Goal: Task Accomplishment & Management: Manage account settings

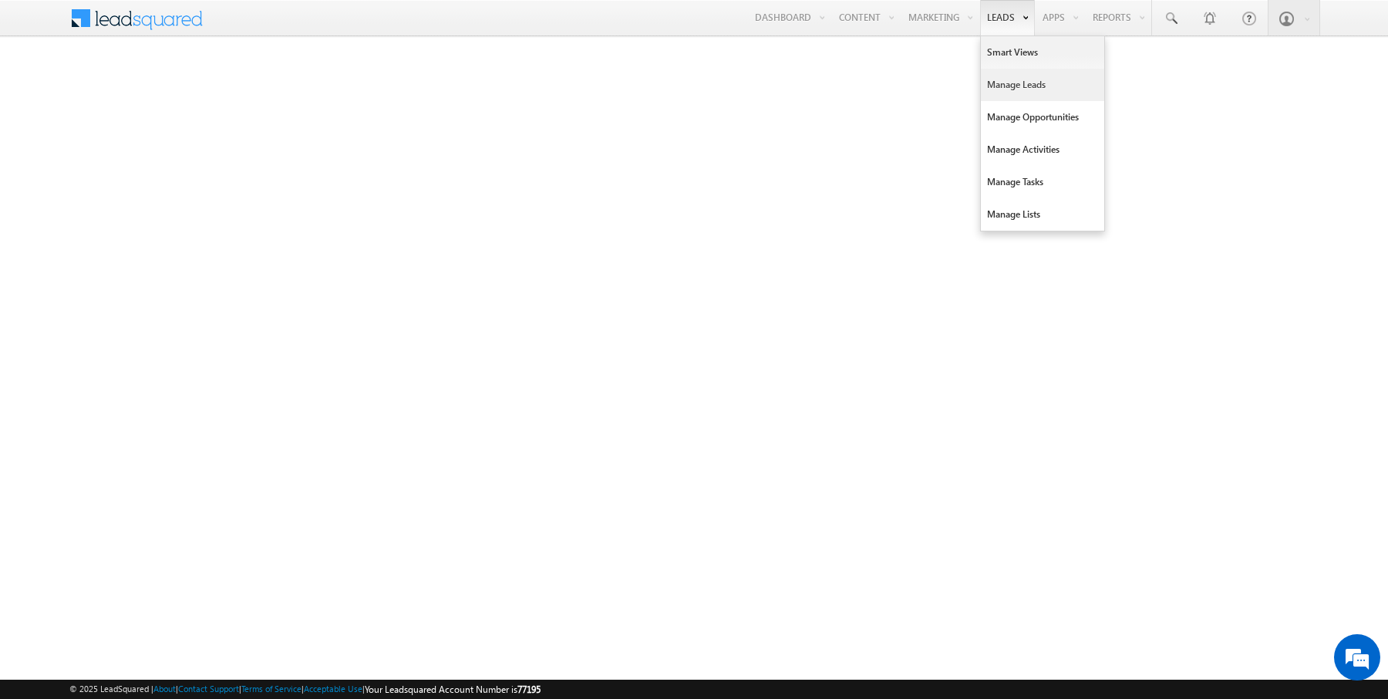
click at [1021, 86] on link "Manage Leads" at bounding box center [1042, 85] width 123 height 32
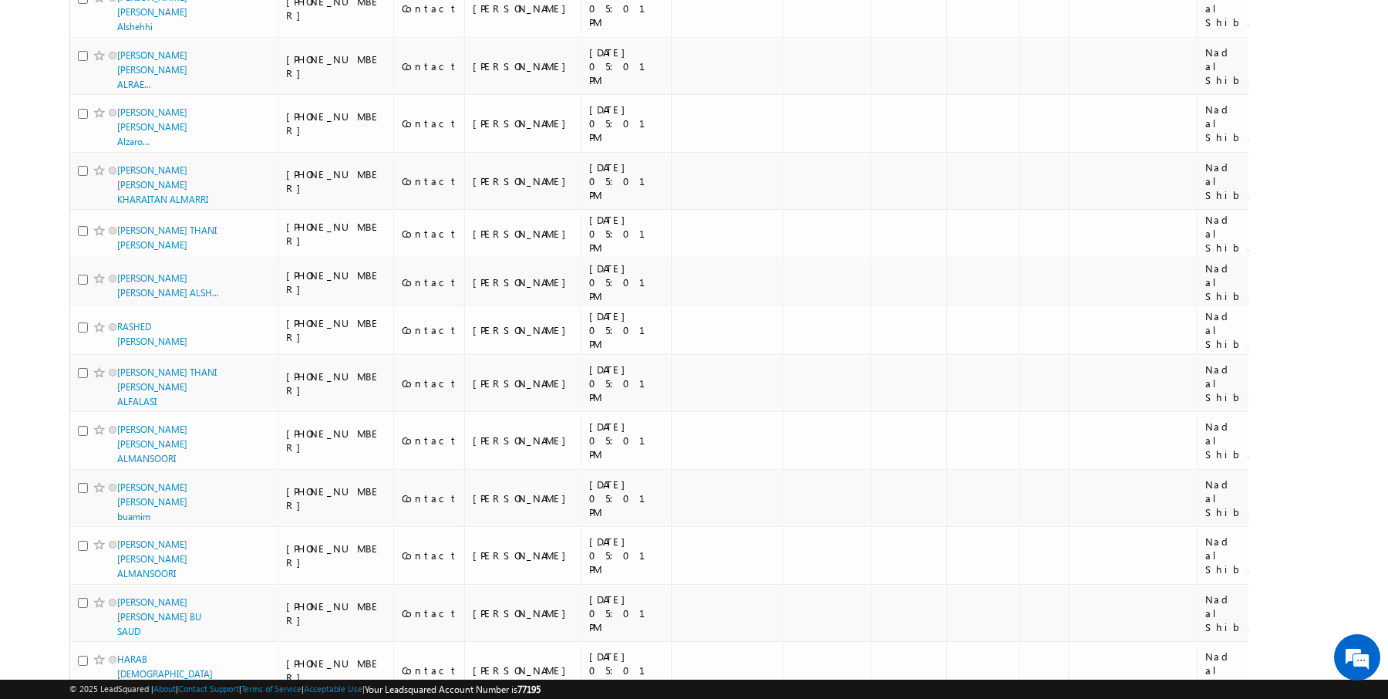
scroll to position [1687, 0]
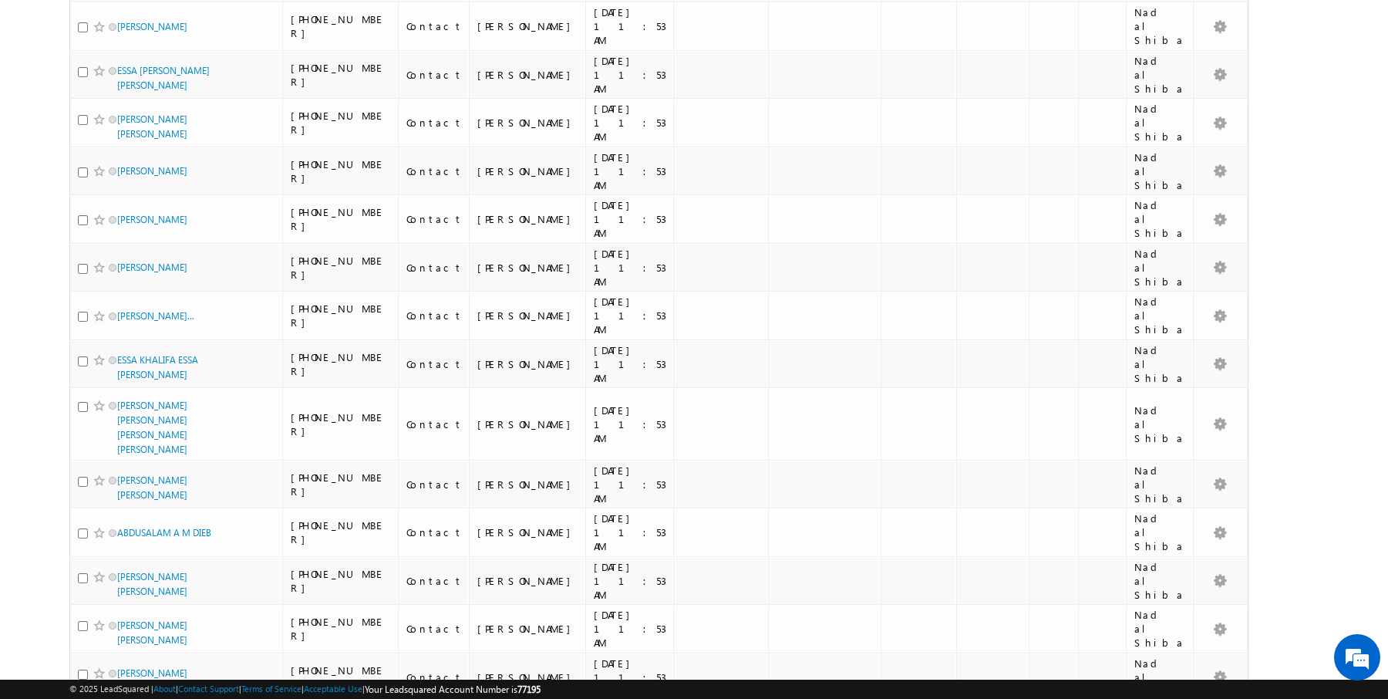
scroll to position [1613, 0]
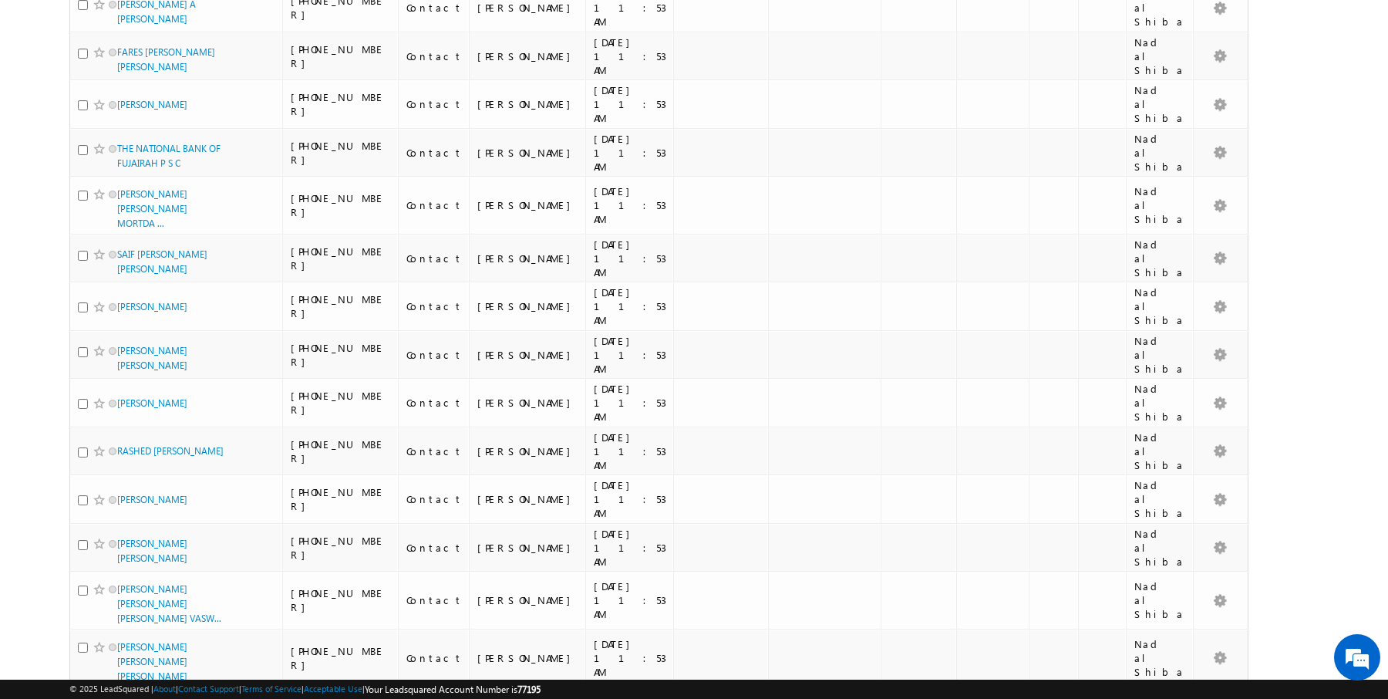
scroll to position [1547, 0]
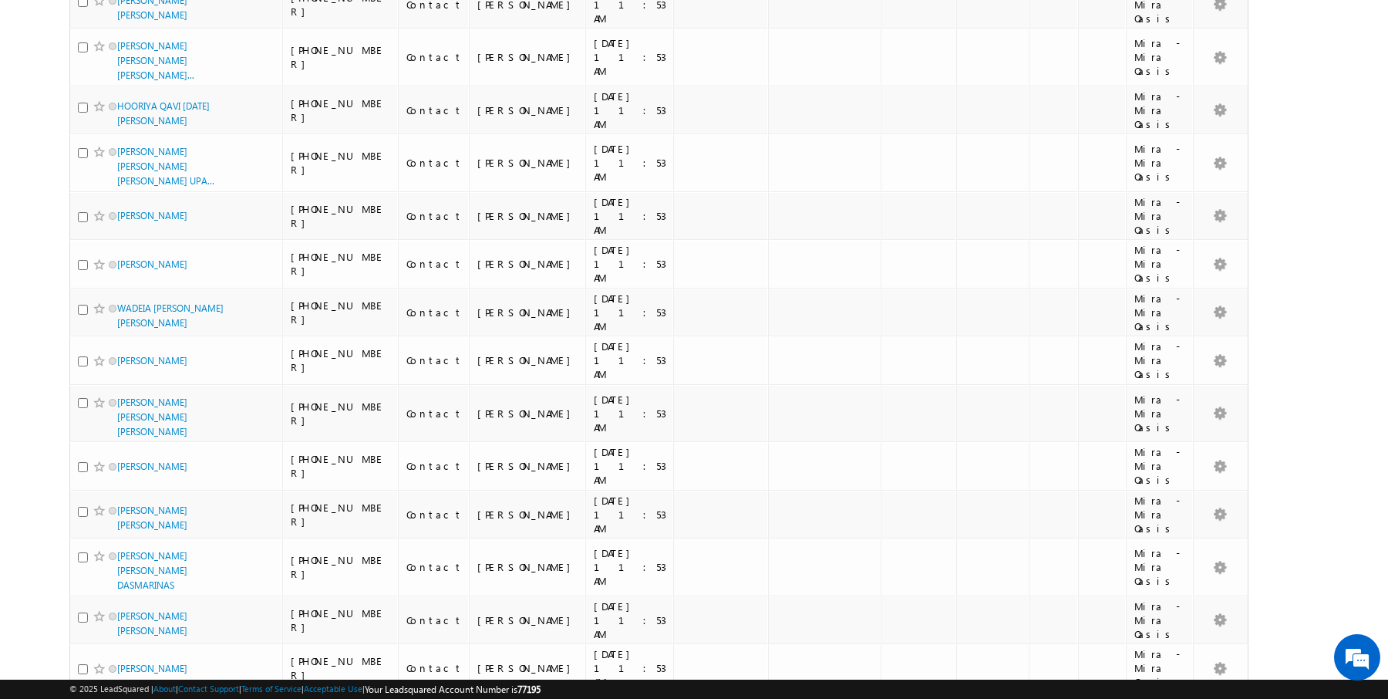
scroll to position [0, 0]
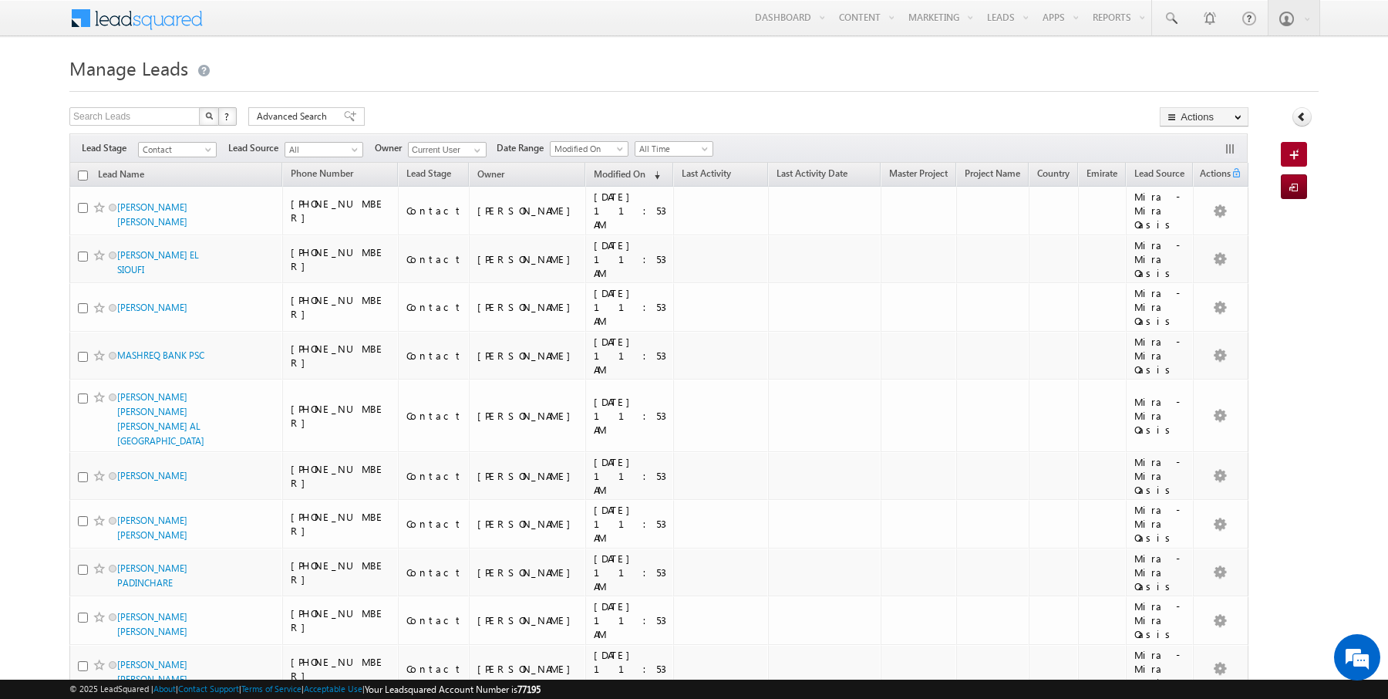
click at [75, 174] on th "Lead Name" at bounding box center [175, 175] width 213 height 24
click at [82, 174] on input "checkbox" at bounding box center [83, 175] width 10 height 10
checkbox input "true"
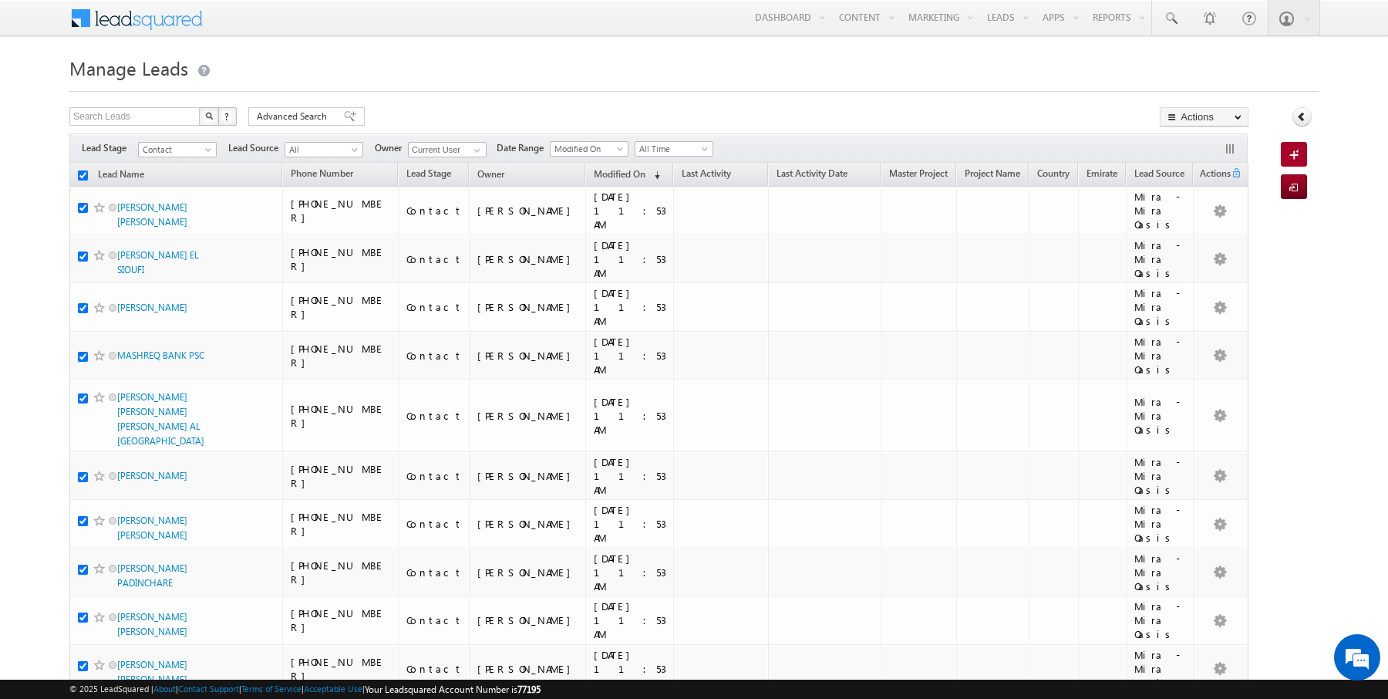
checkbox input "true"
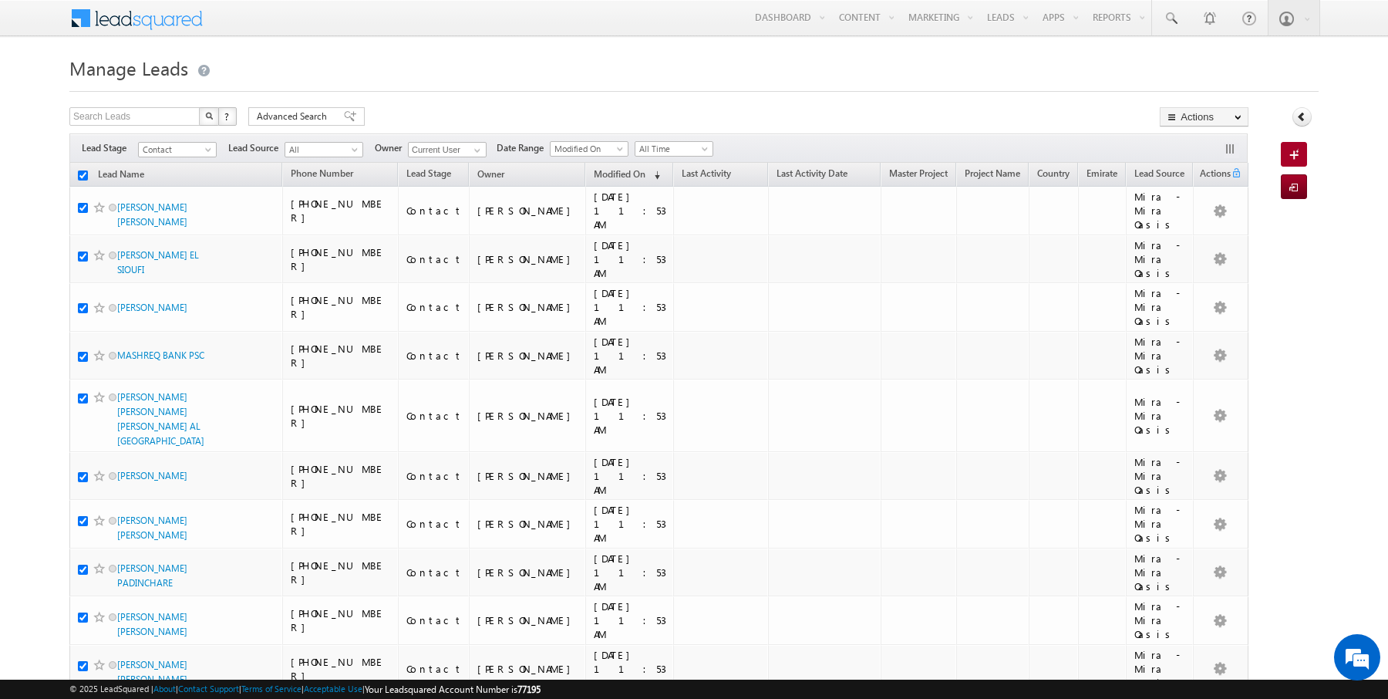
checkbox input "true"
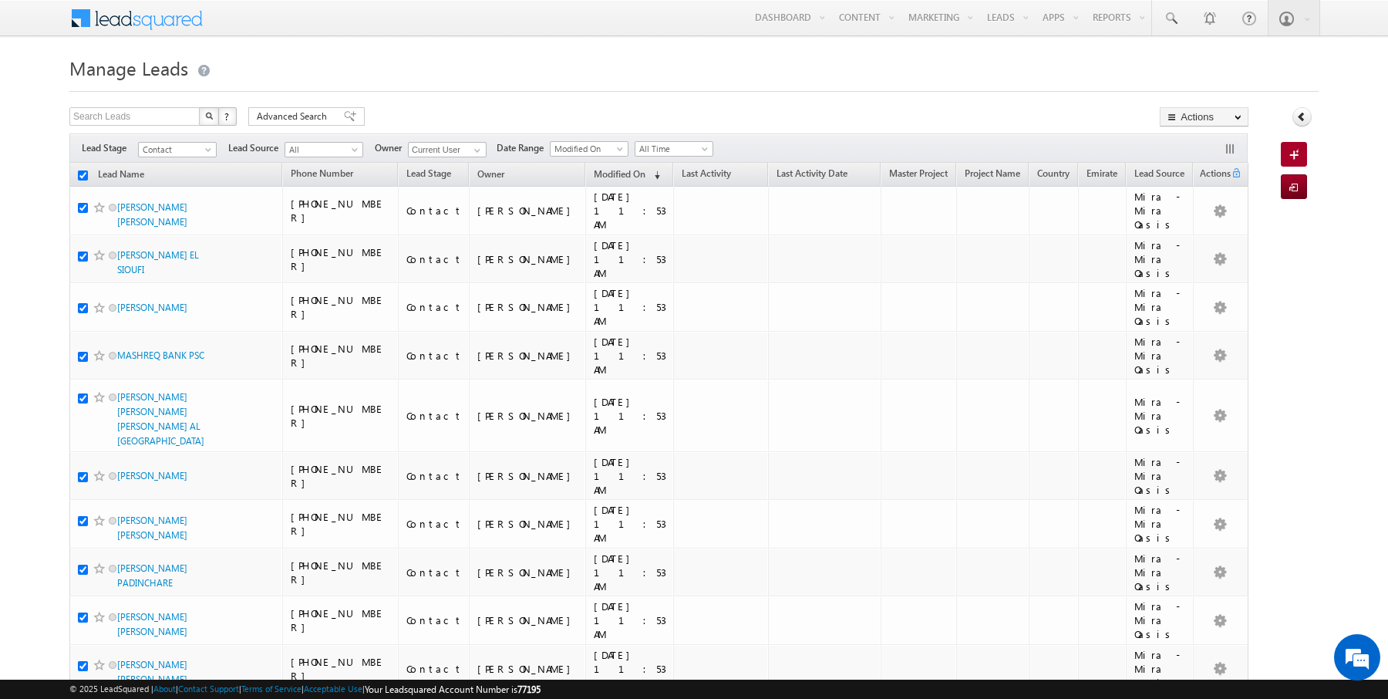
checkbox input "true"
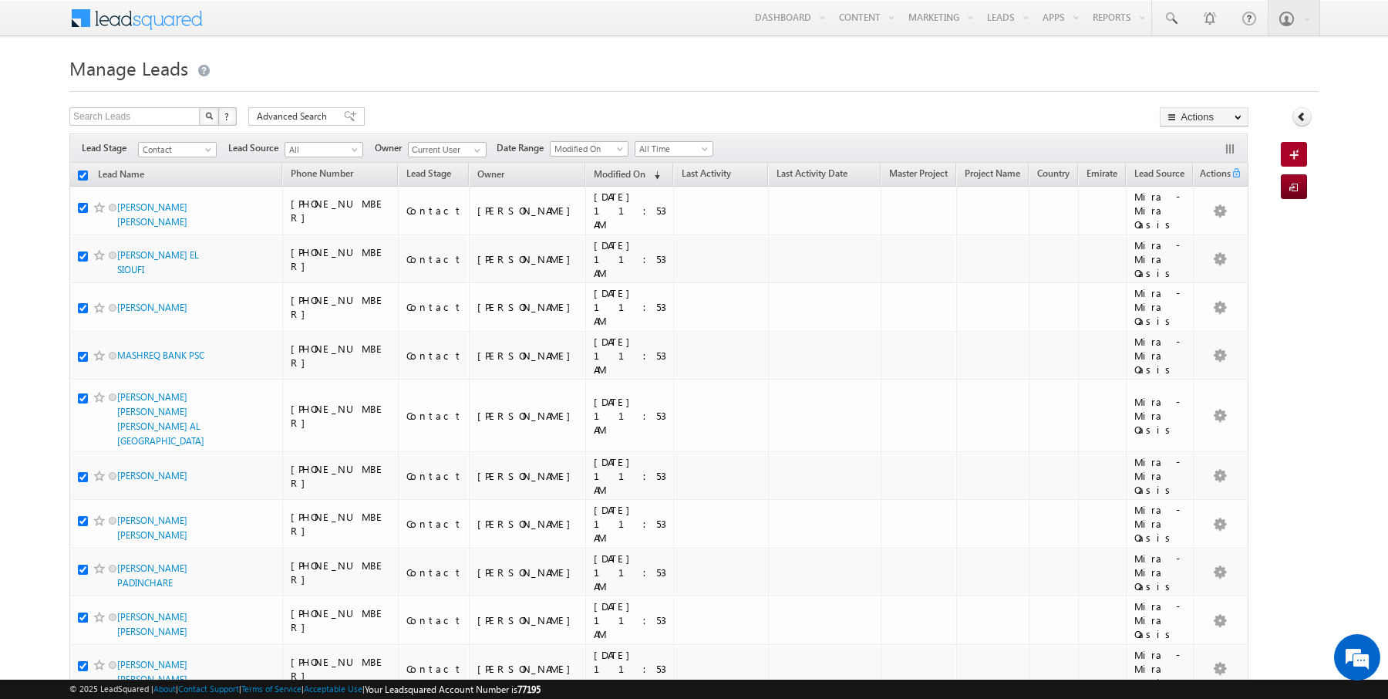
checkbox input "true"
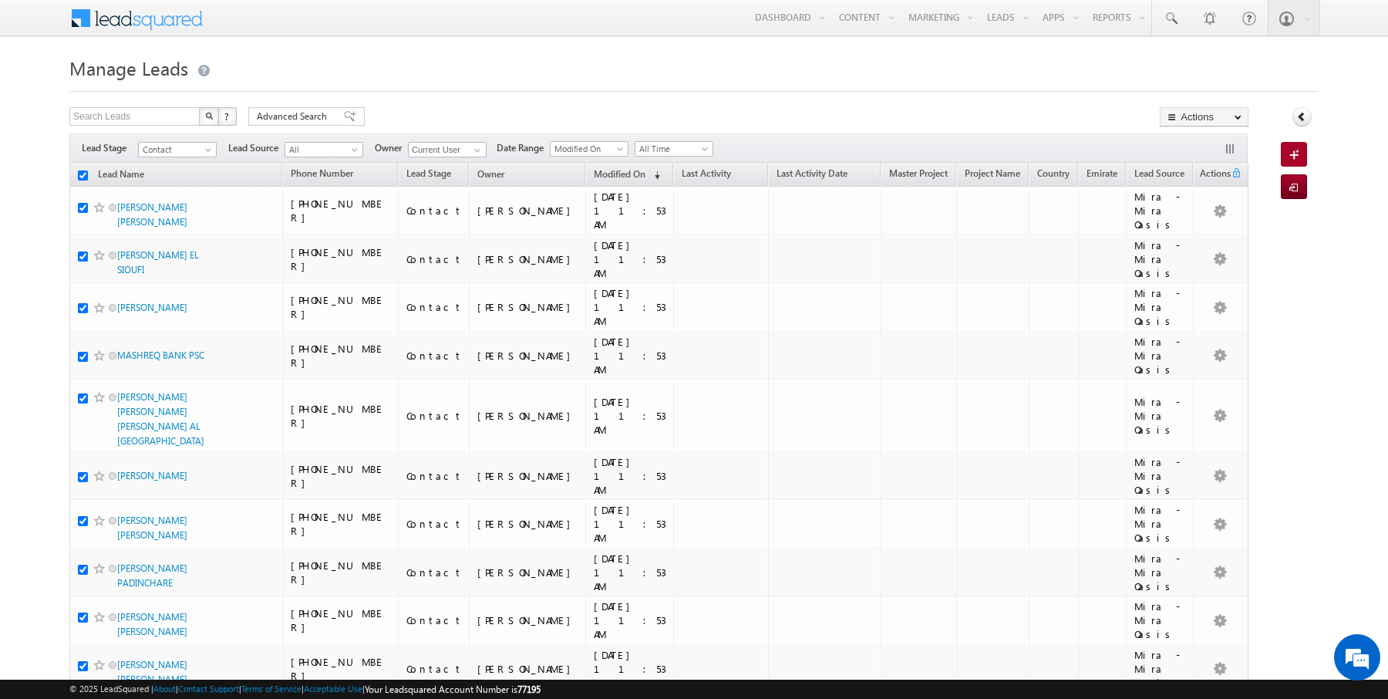
checkbox input "true"
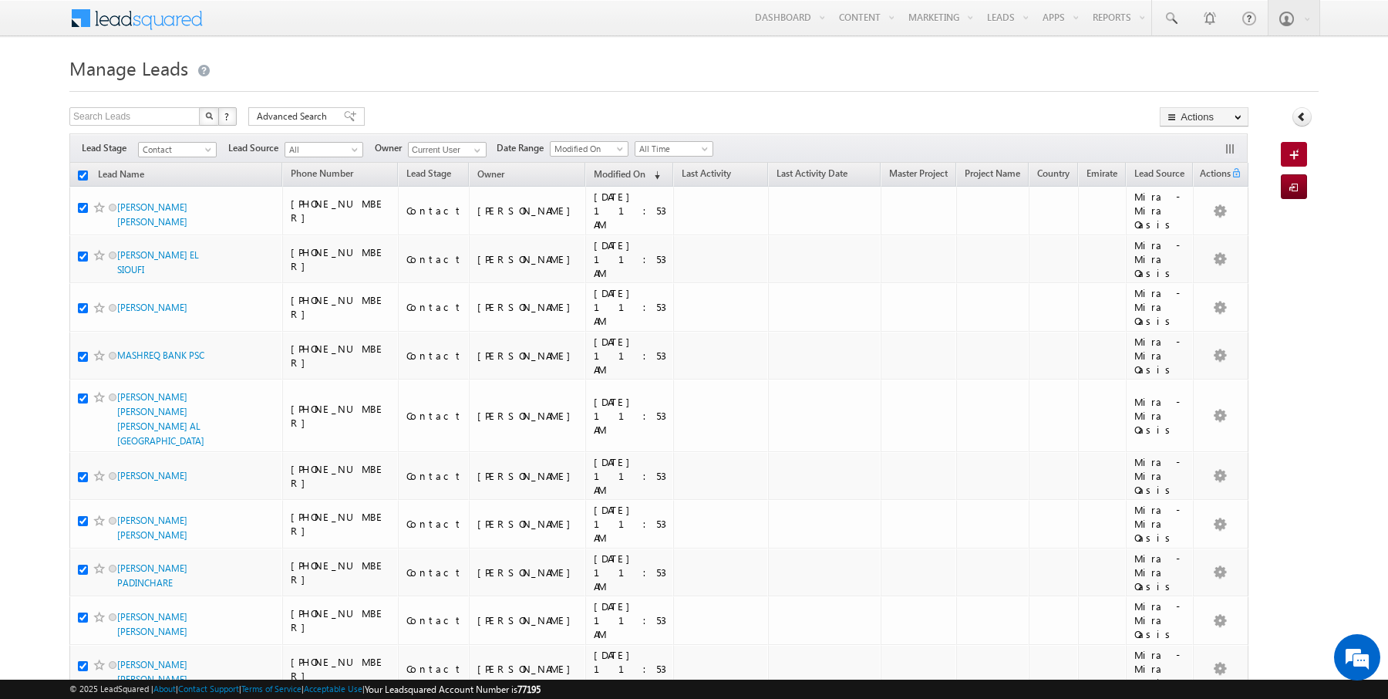
checkbox input "true"
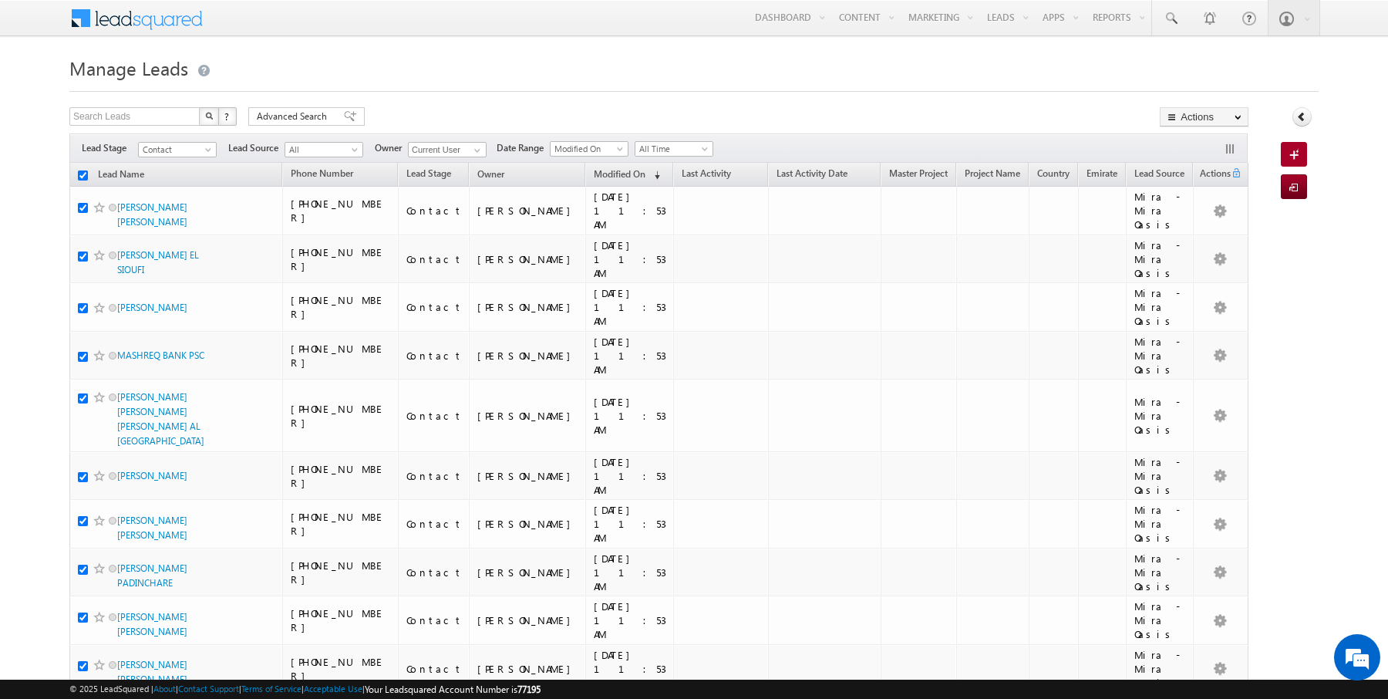
checkbox input "true"
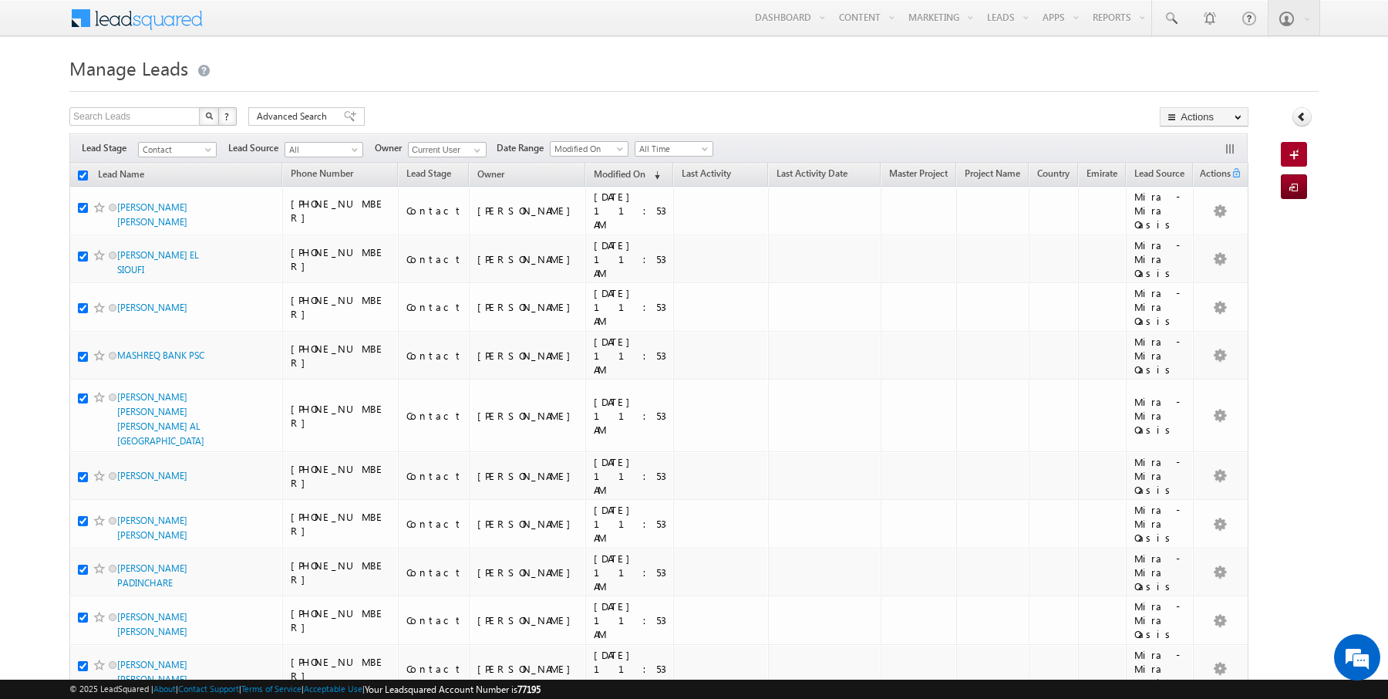
checkbox input "true"
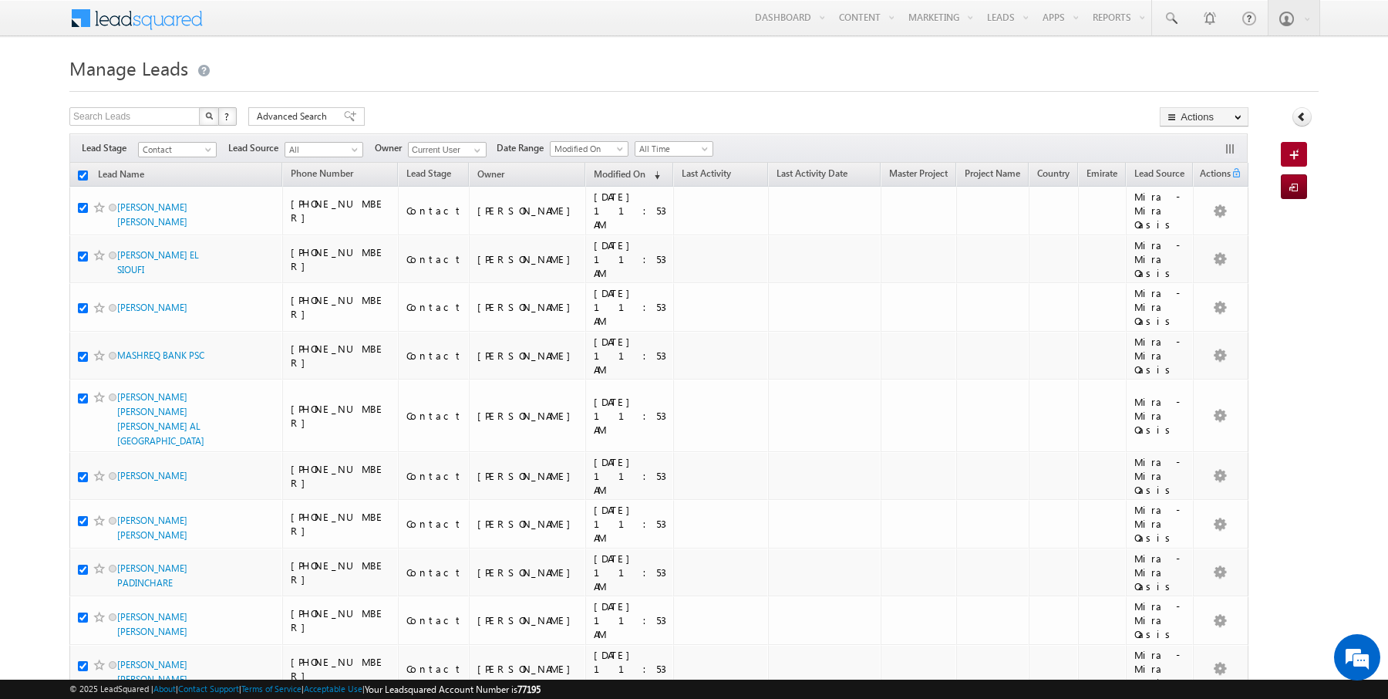
checkbox input "true"
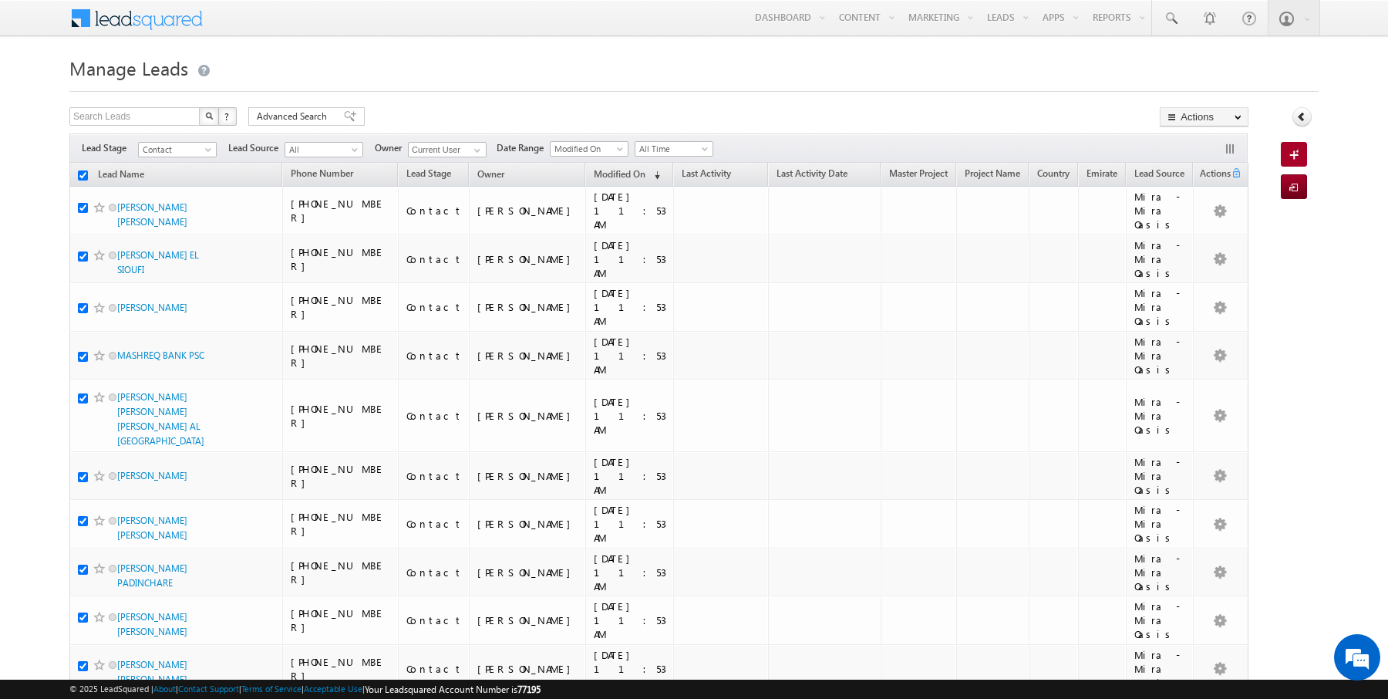
checkbox input "true"
click at [1209, 245] on link "Change Owner" at bounding box center [1203, 250] width 87 height 19
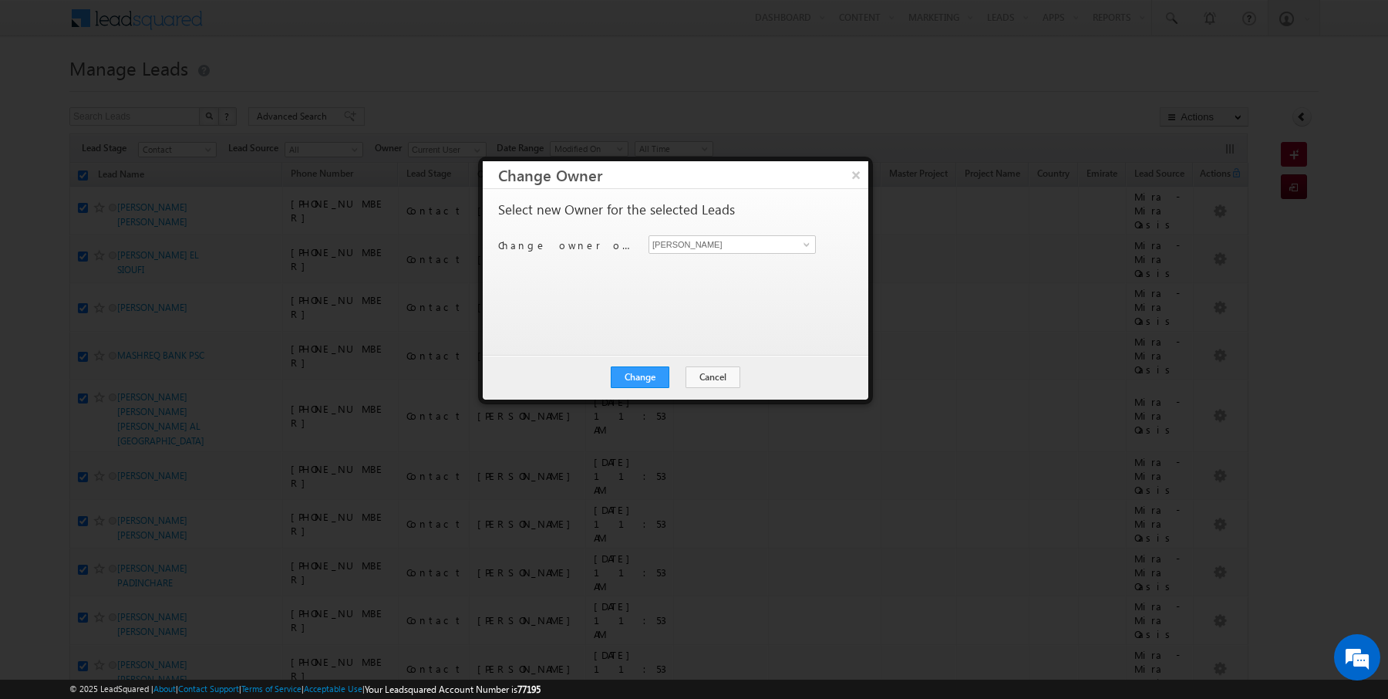
click at [748, 231] on div "Select new Owner for the selected Leads Change owner of 50 leads to Rajender Ra…" at bounding box center [674, 264] width 352 height 123
click at [746, 244] on input "[PERSON_NAME]" at bounding box center [731, 244] width 167 height 19
type input "[PERSON_NAME]"
click at [650, 372] on button "Change" at bounding box center [640, 377] width 59 height 22
click at [675, 377] on button "Close" at bounding box center [677, 377] width 49 height 22
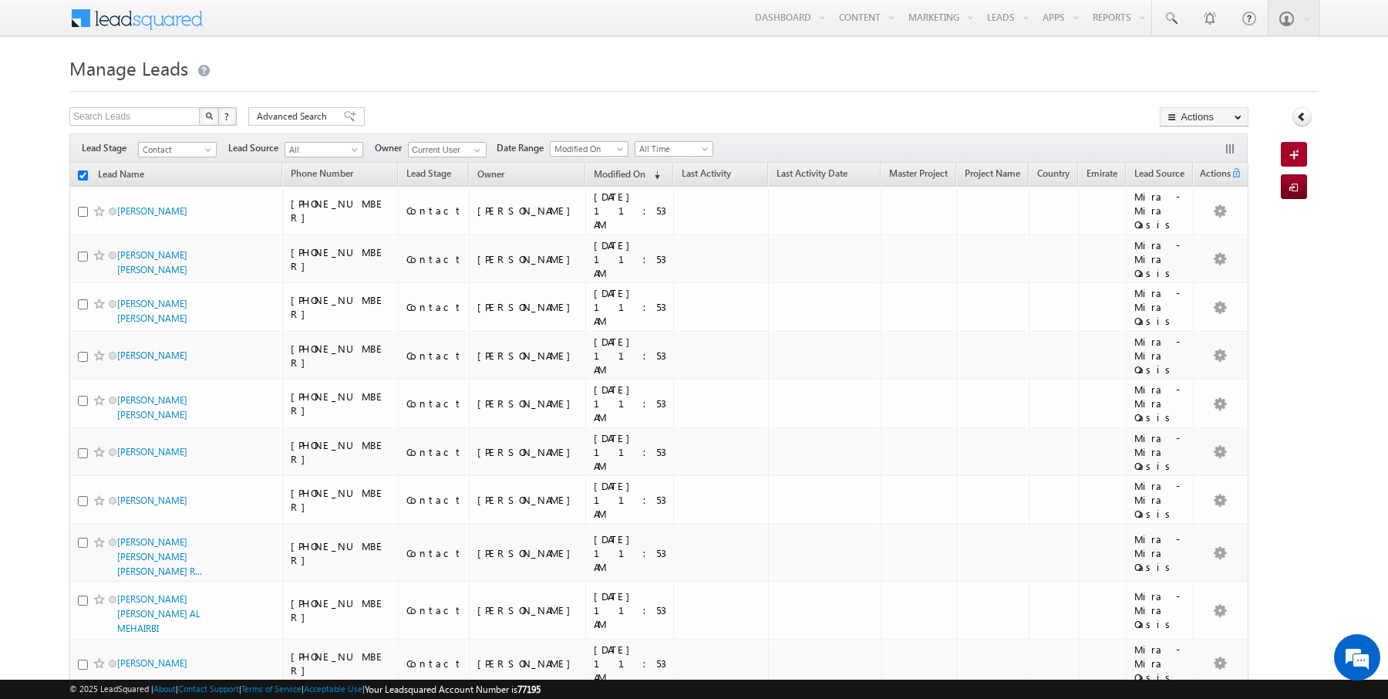
checkbox input "false"
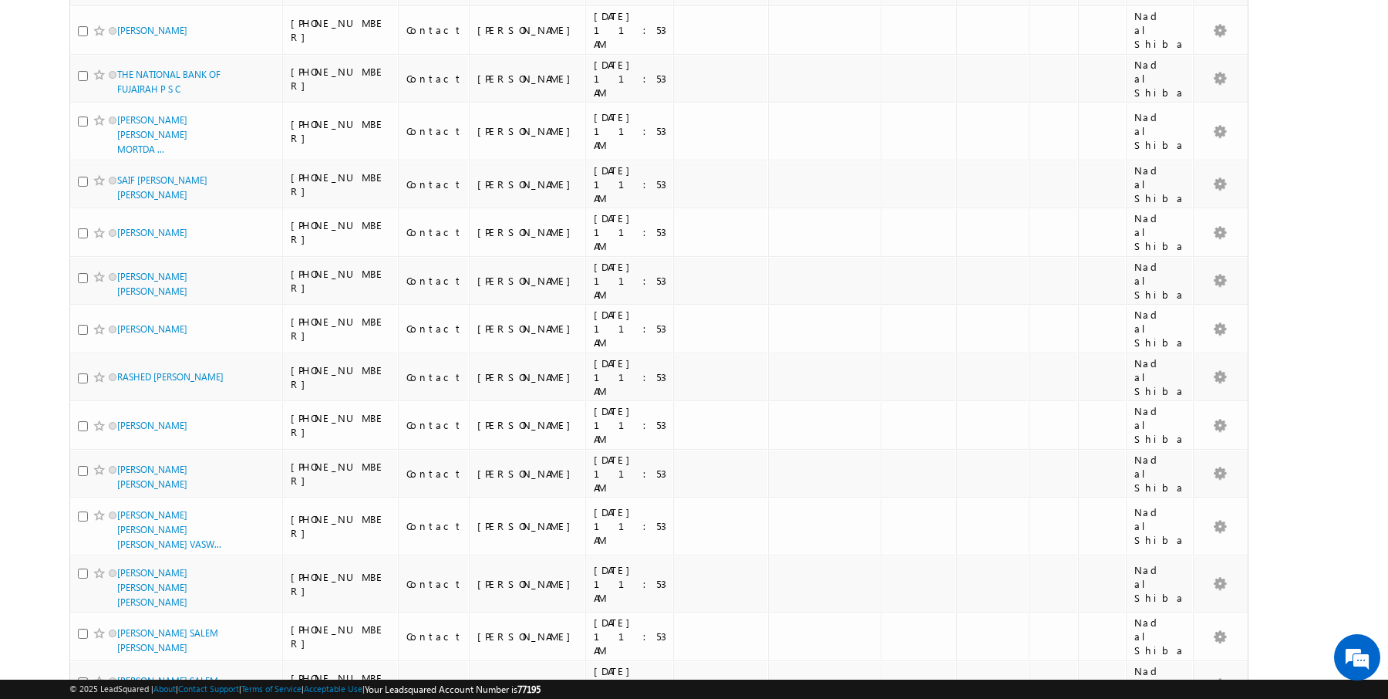
scroll to position [1547, 0]
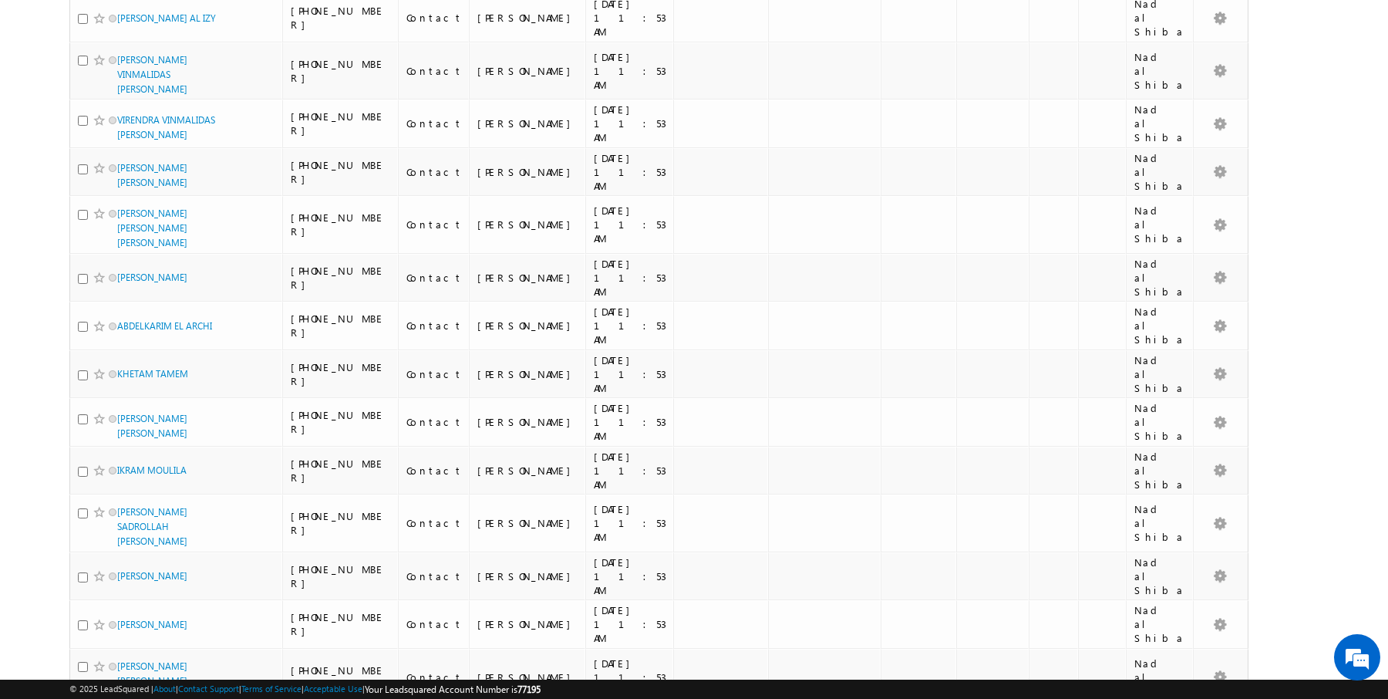
scroll to position [1585, 0]
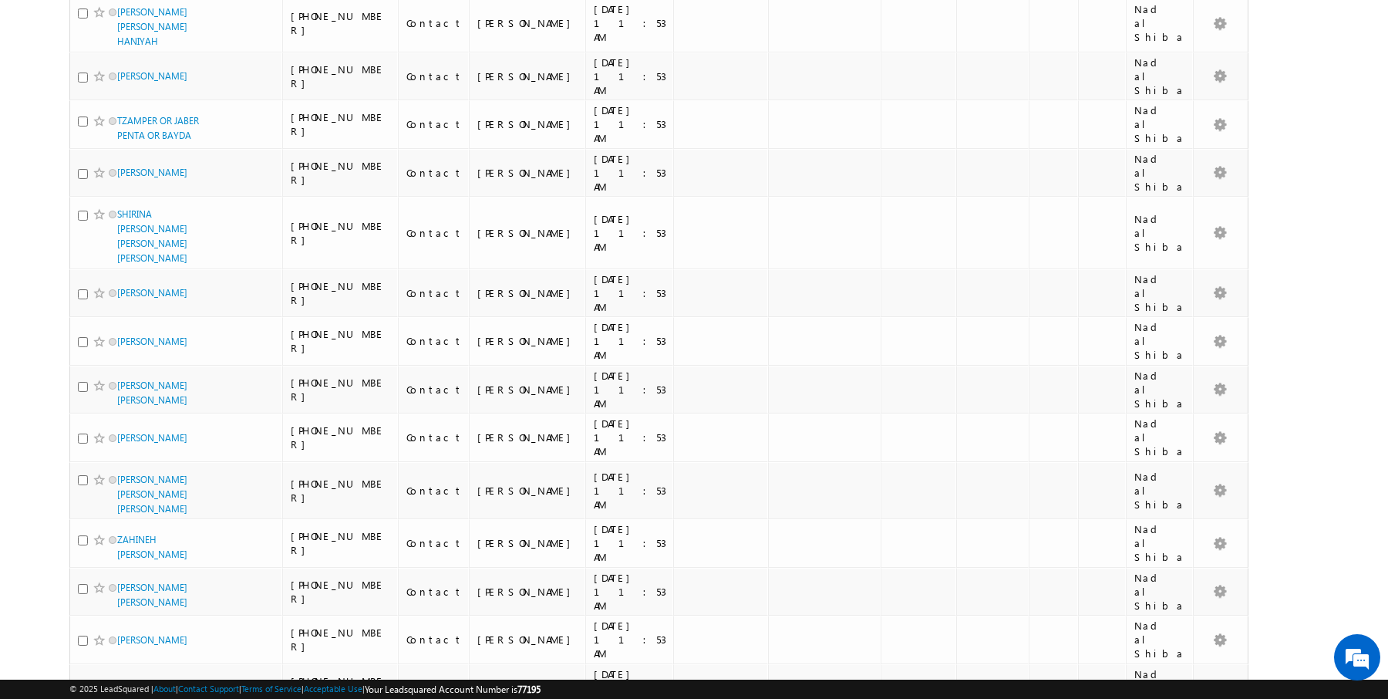
scroll to position [1531, 0]
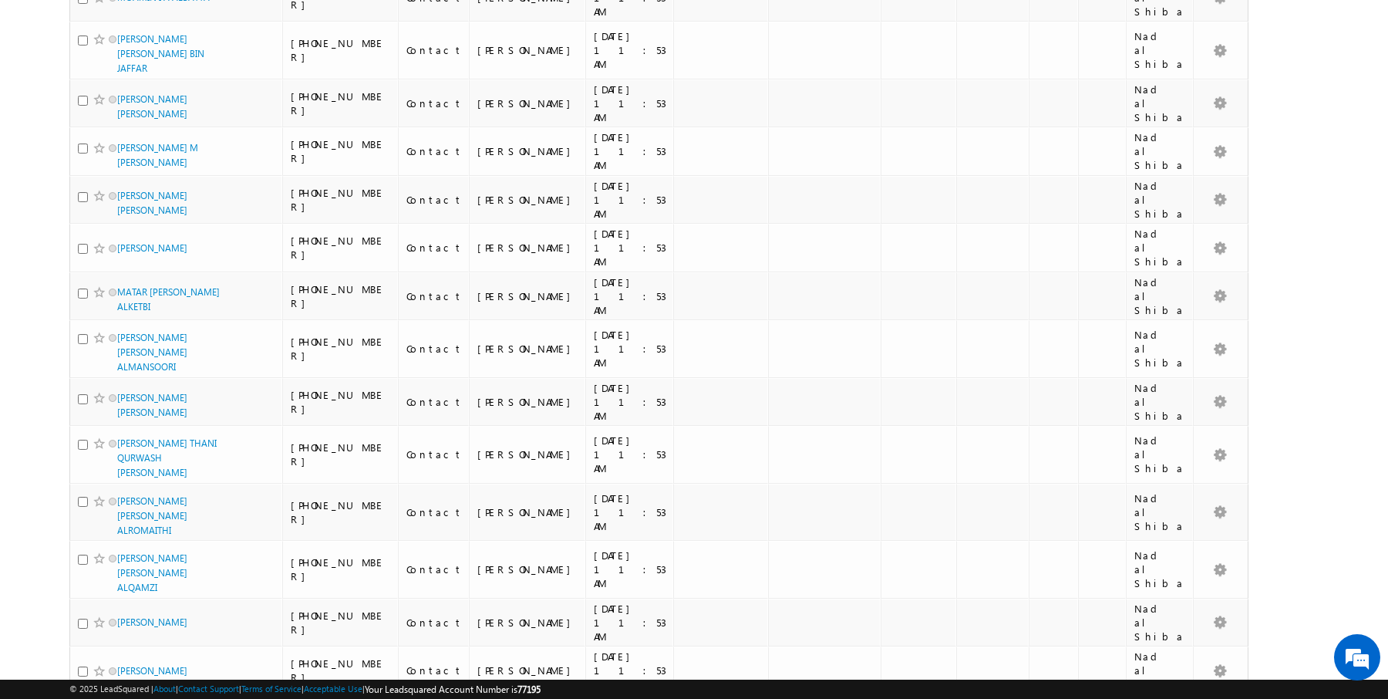
scroll to position [1645, 0]
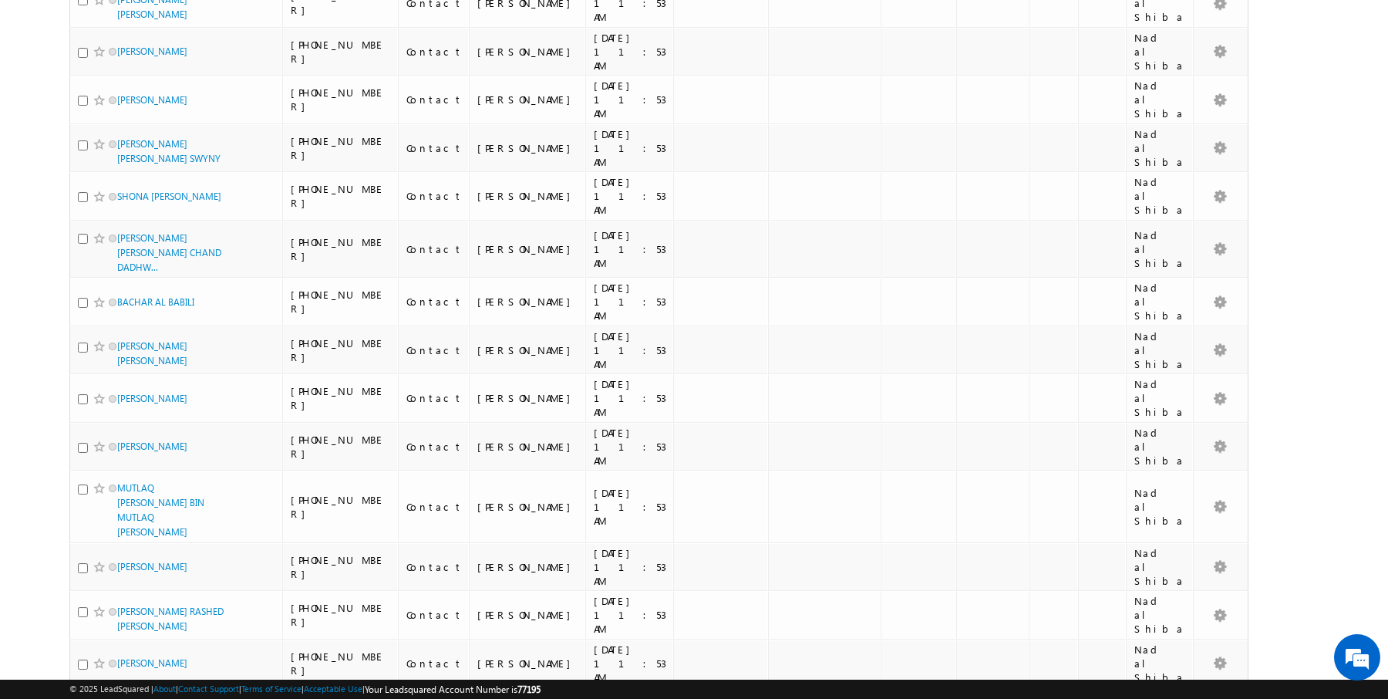
scroll to position [1571, 0]
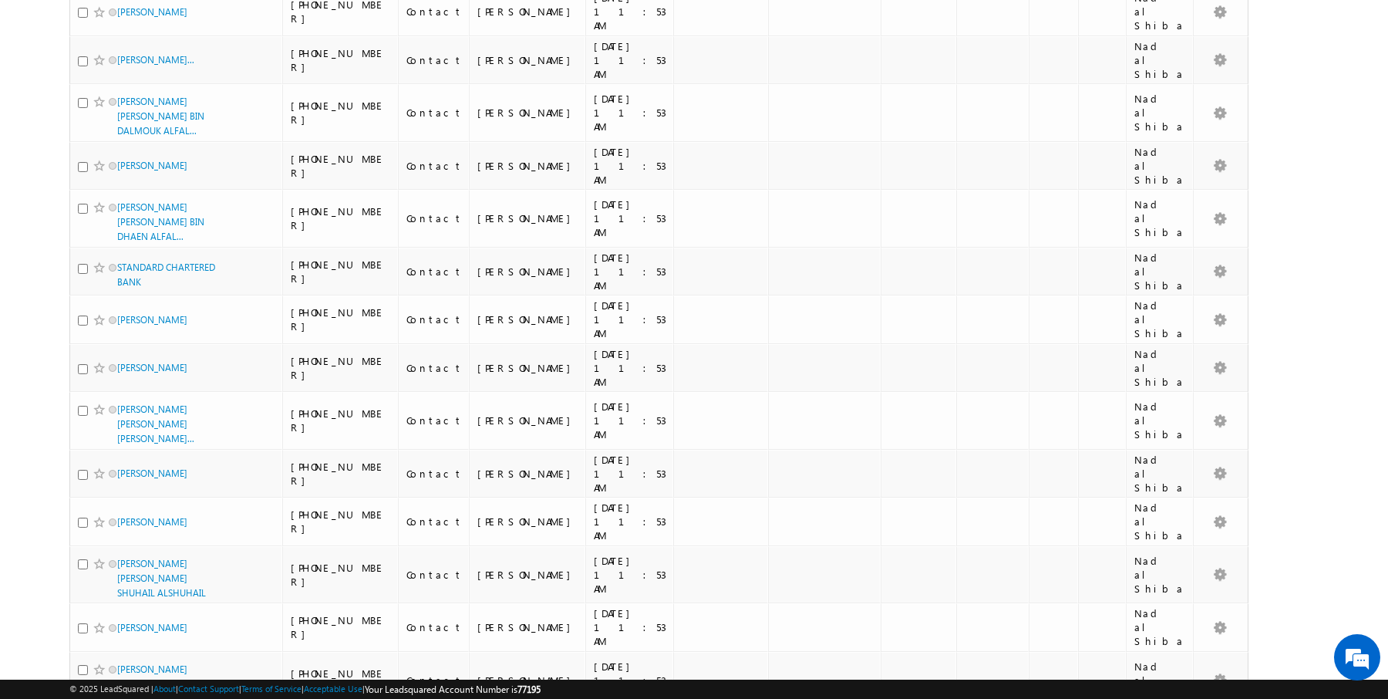
scroll to position [1607, 0]
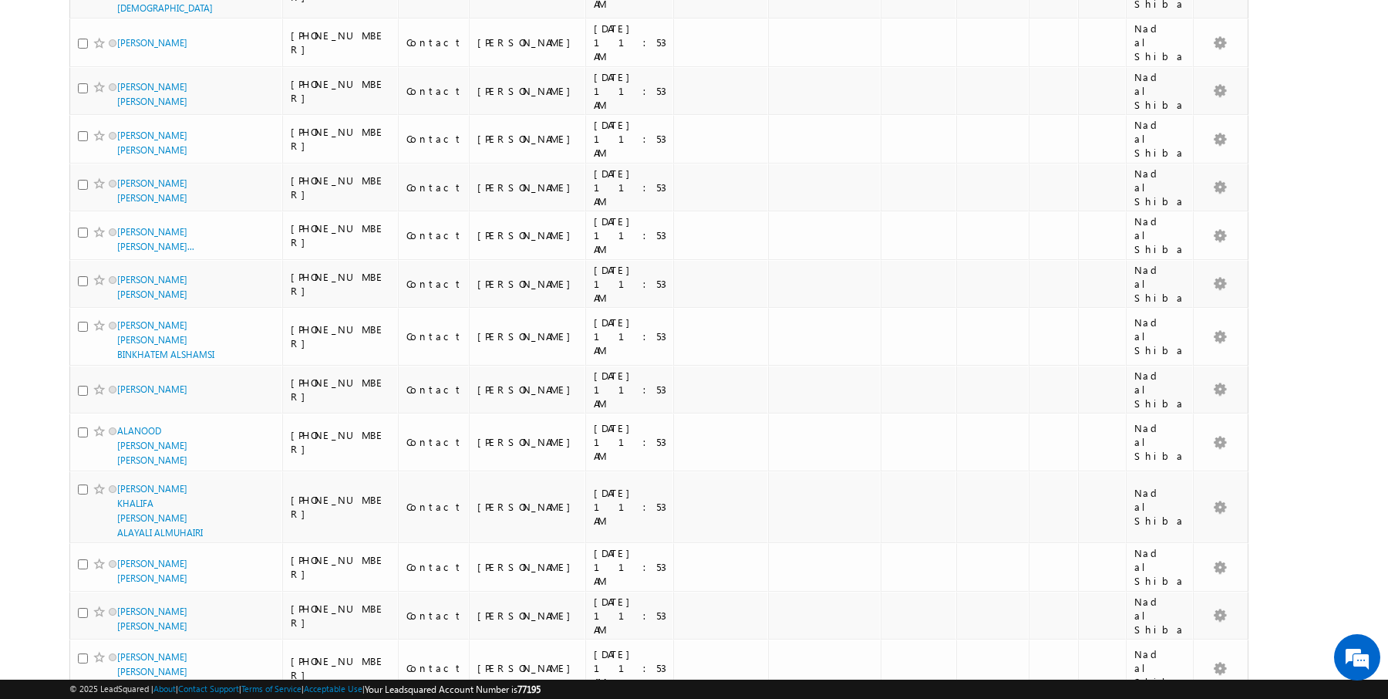
scroll to position [1488, 0]
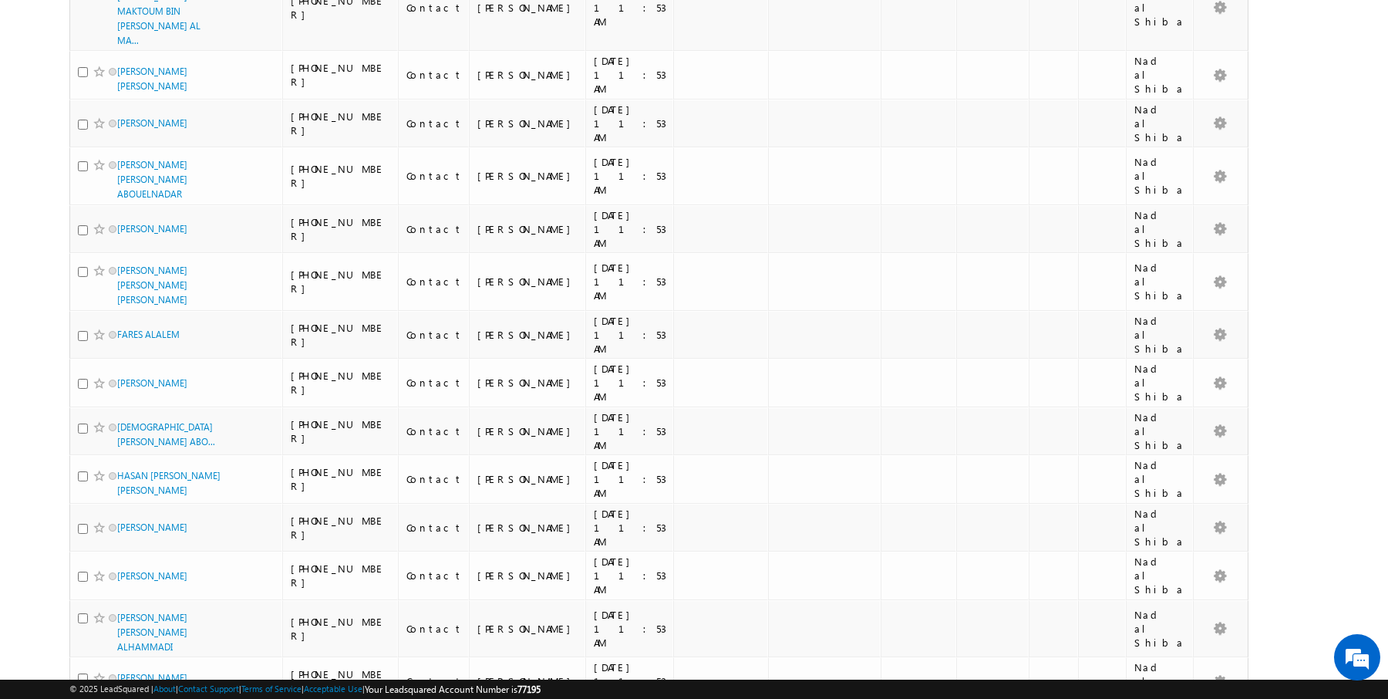
scroll to position [1584, 0]
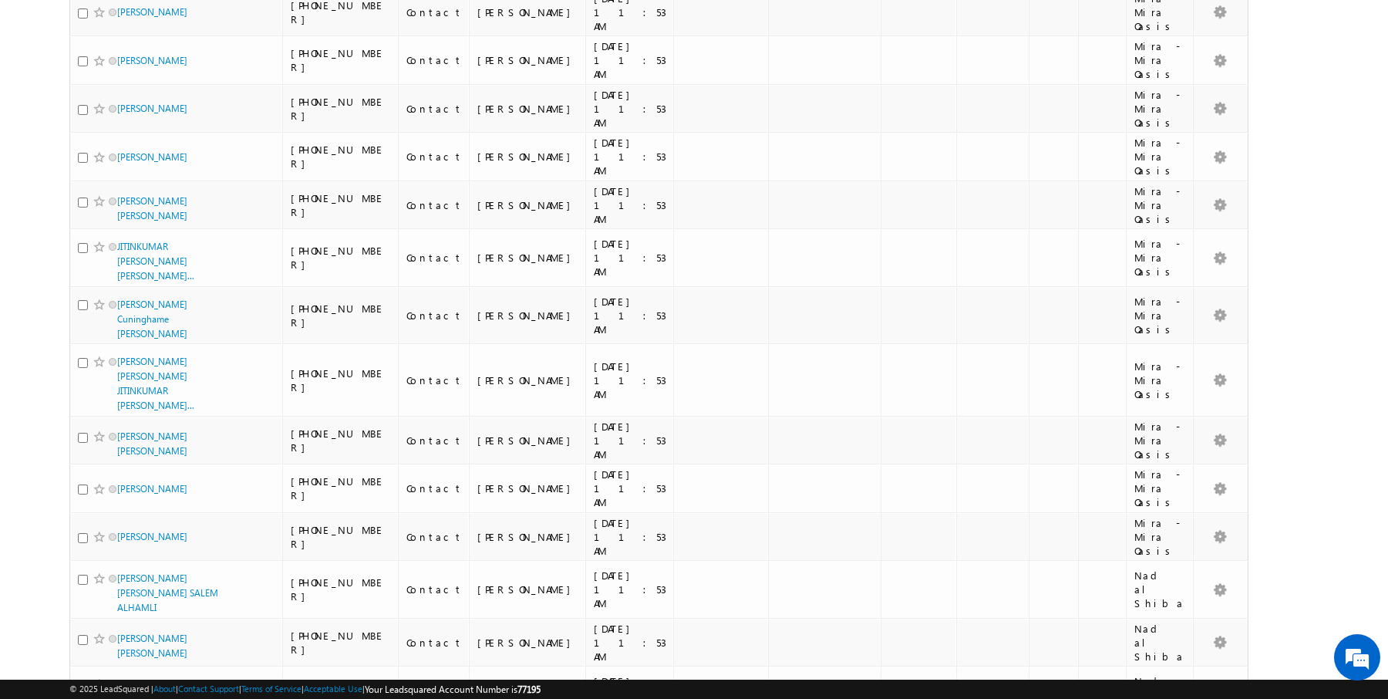
scroll to position [1508, 0]
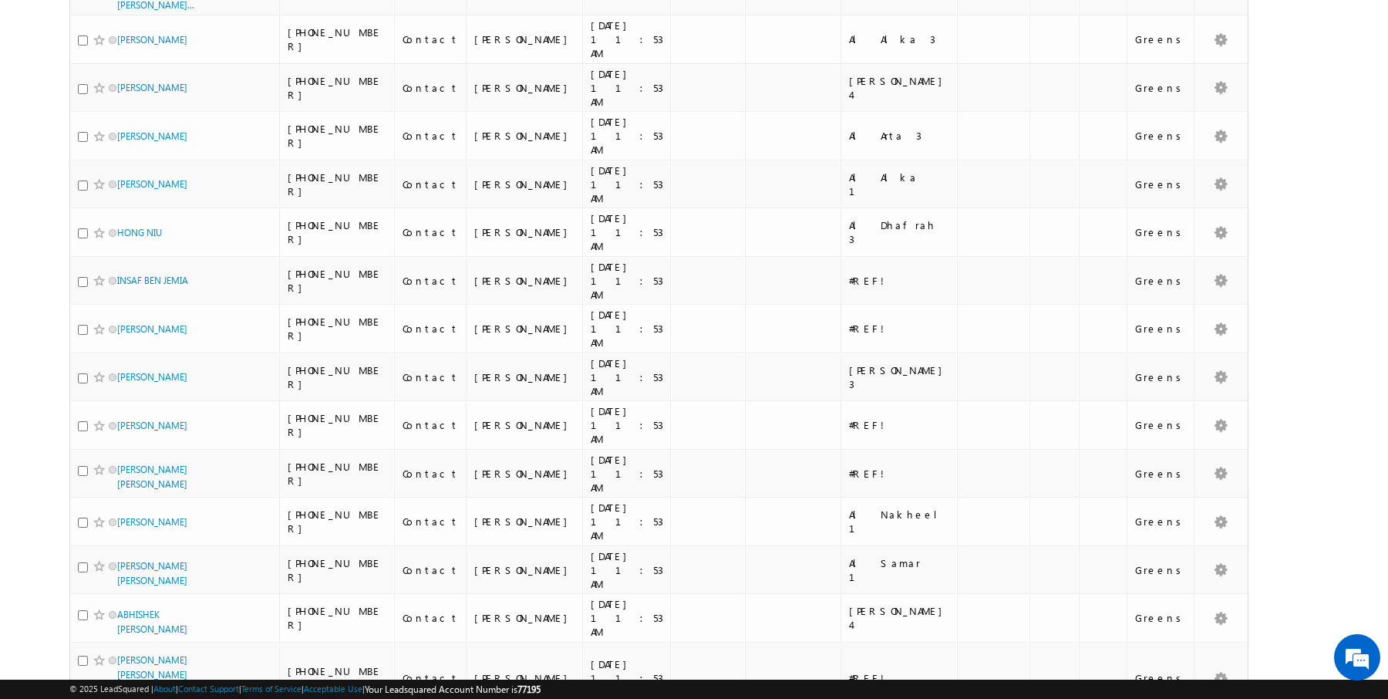
scroll to position [0, 0]
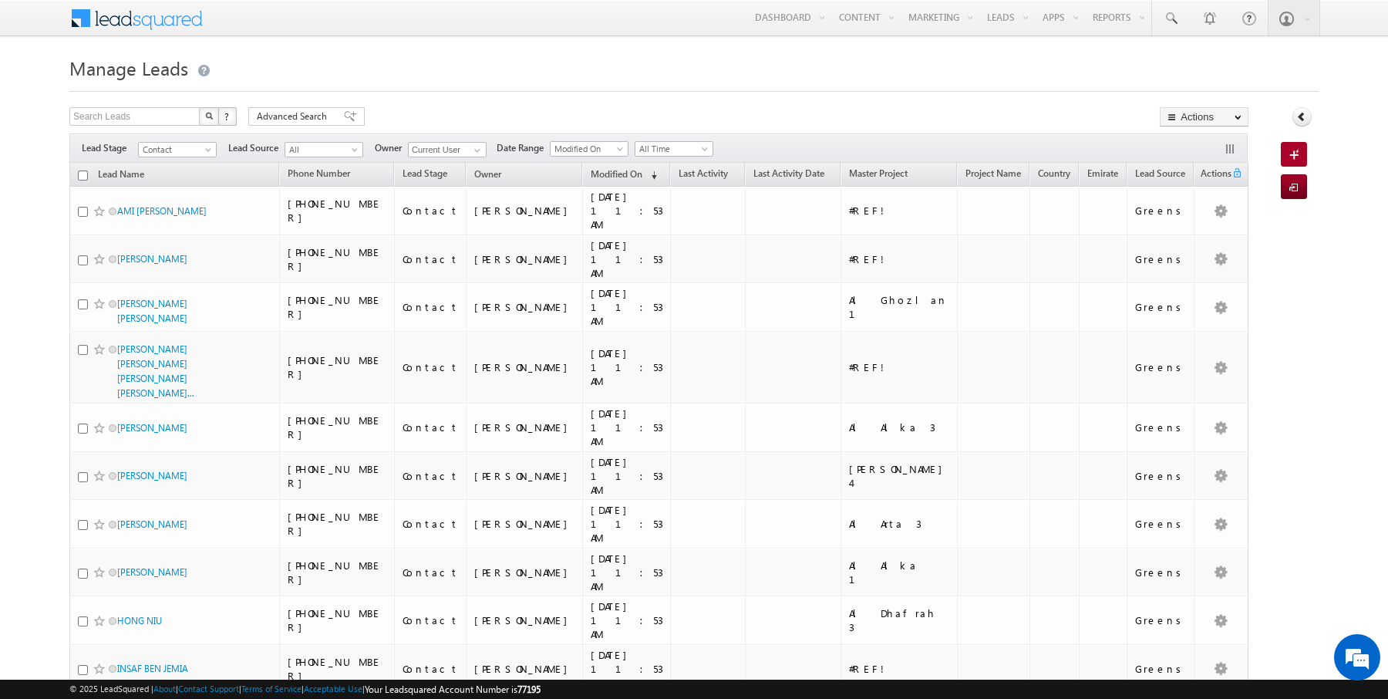
click at [81, 171] on input "checkbox" at bounding box center [83, 175] width 10 height 10
checkbox input "true"
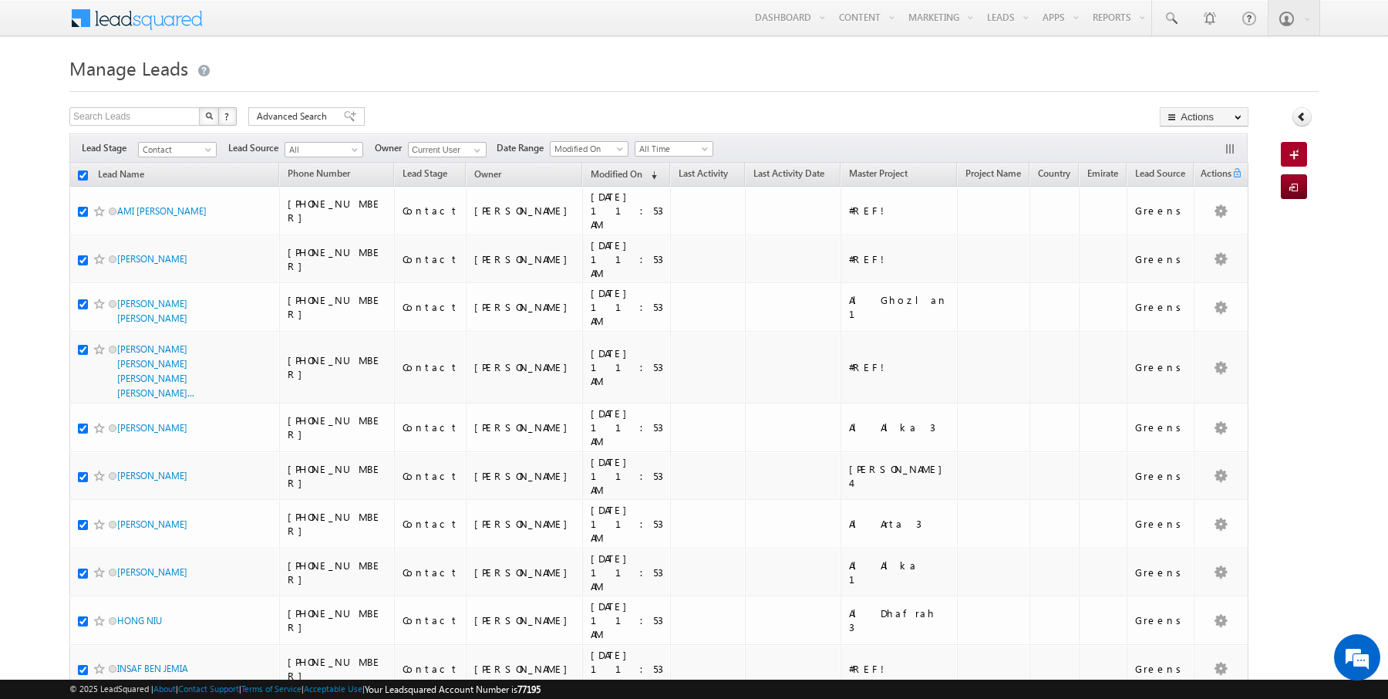
checkbox input "true"
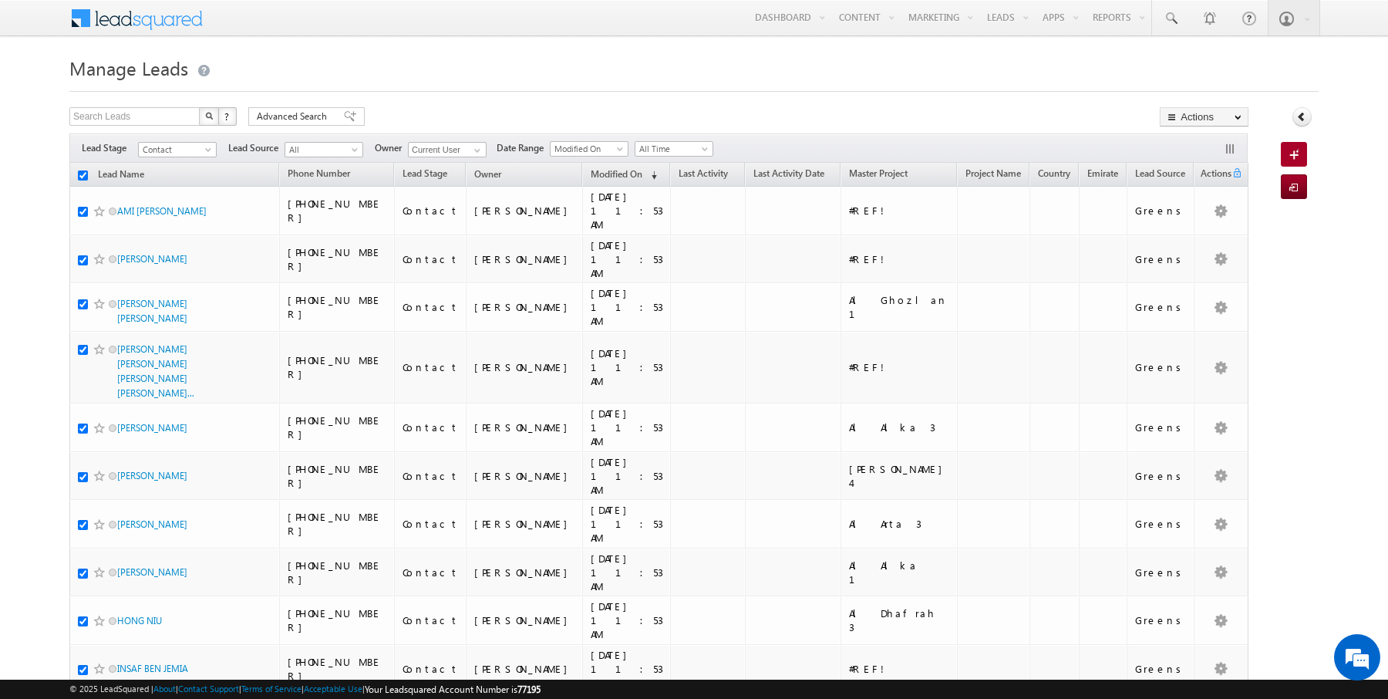
checkbox input "true"
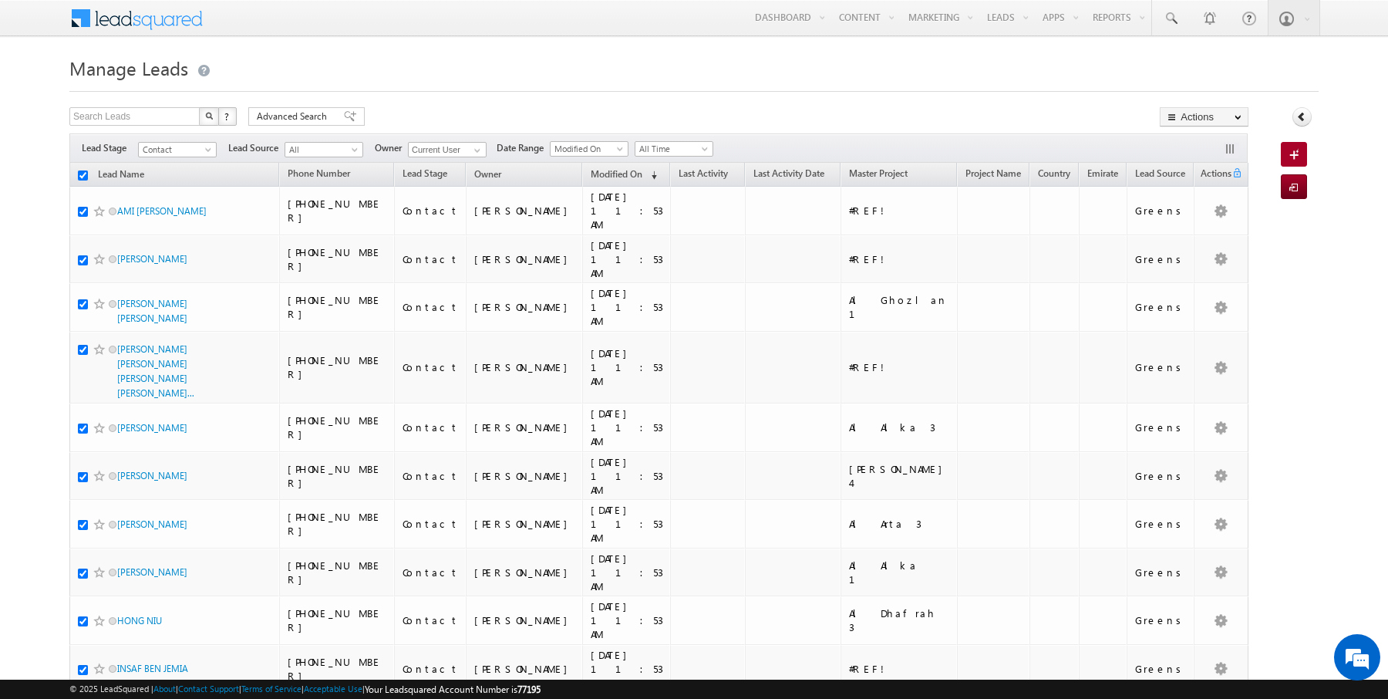
checkbox input "true"
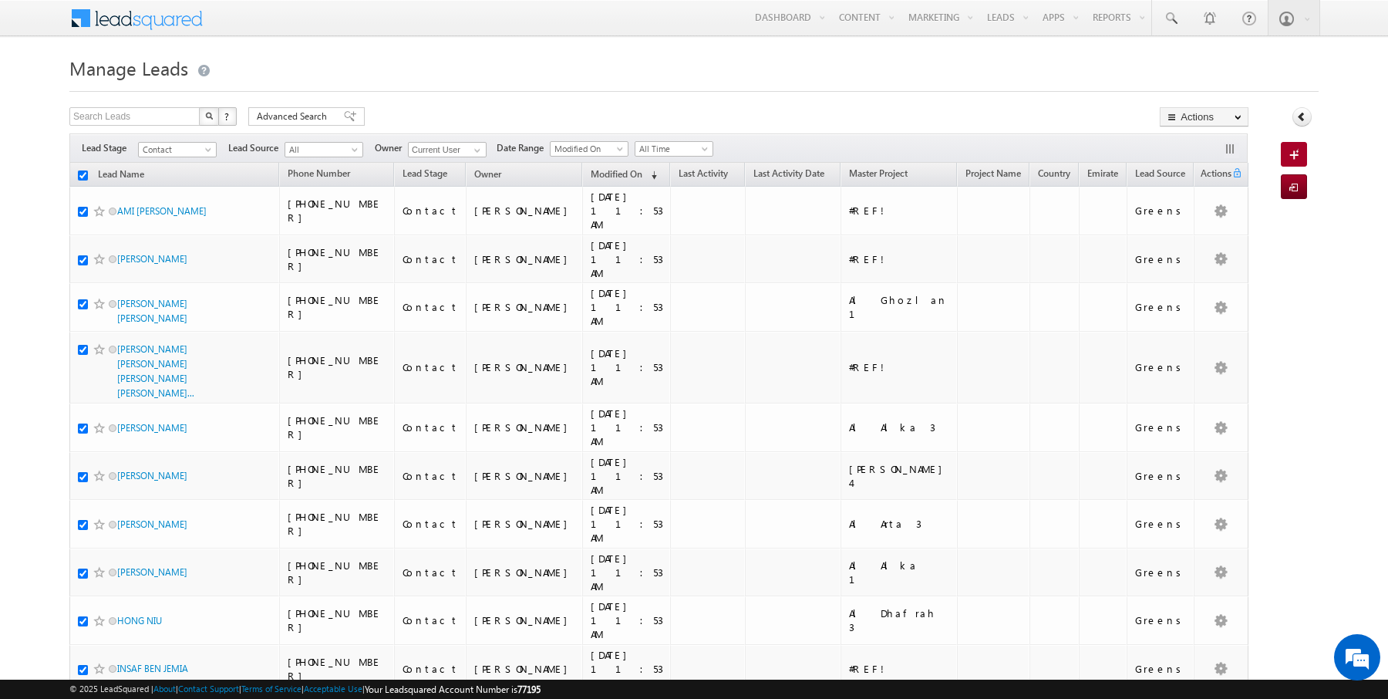
checkbox input "true"
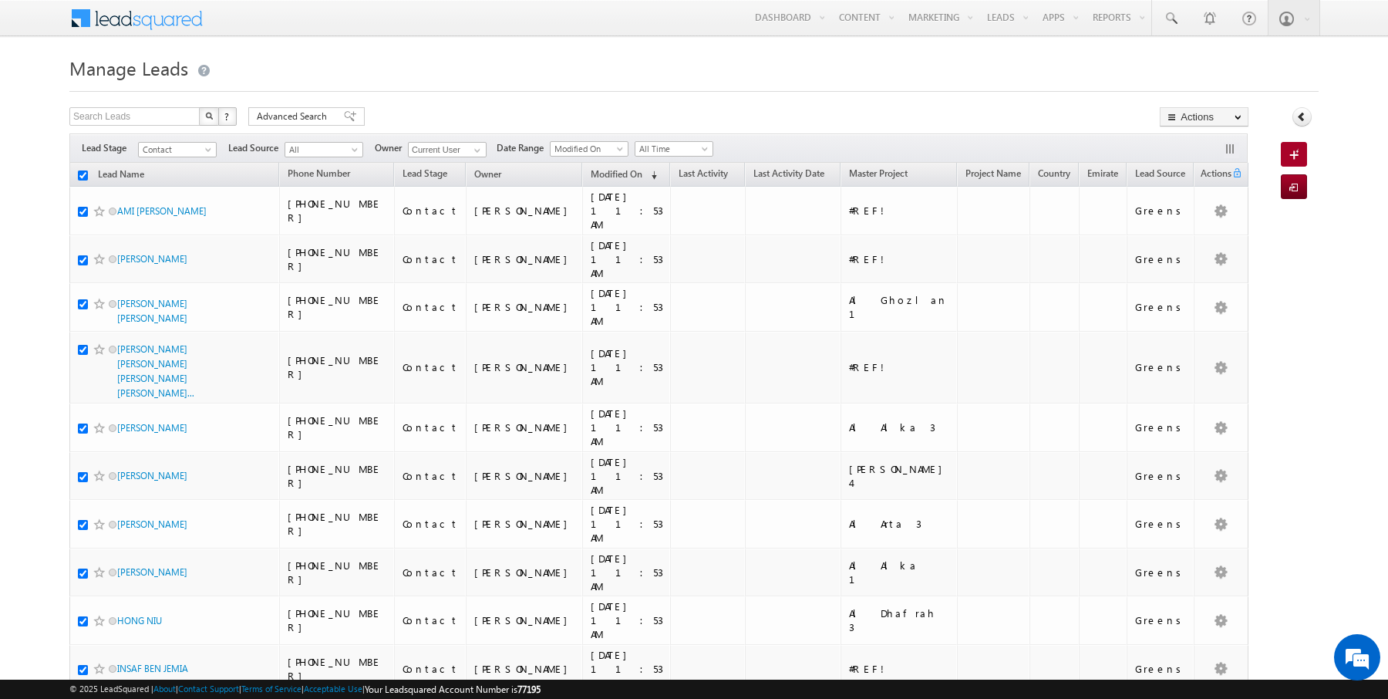
checkbox input "true"
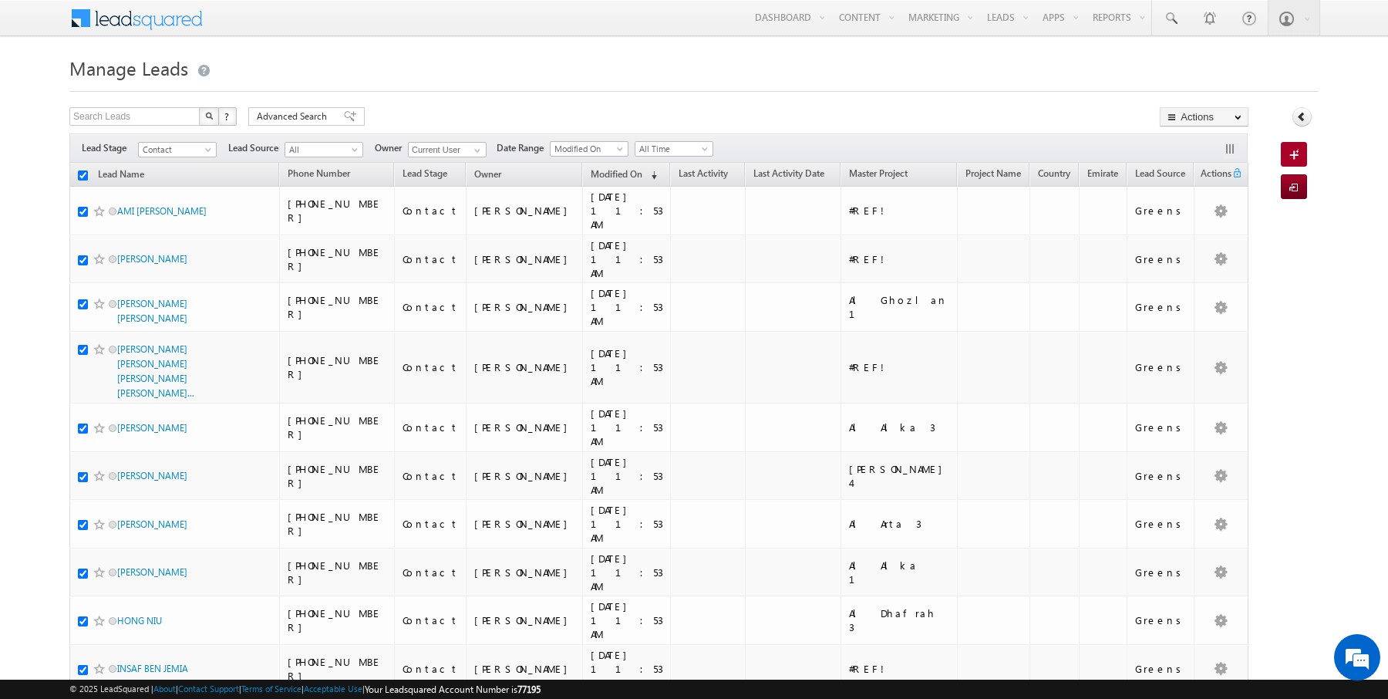
checkbox input "true"
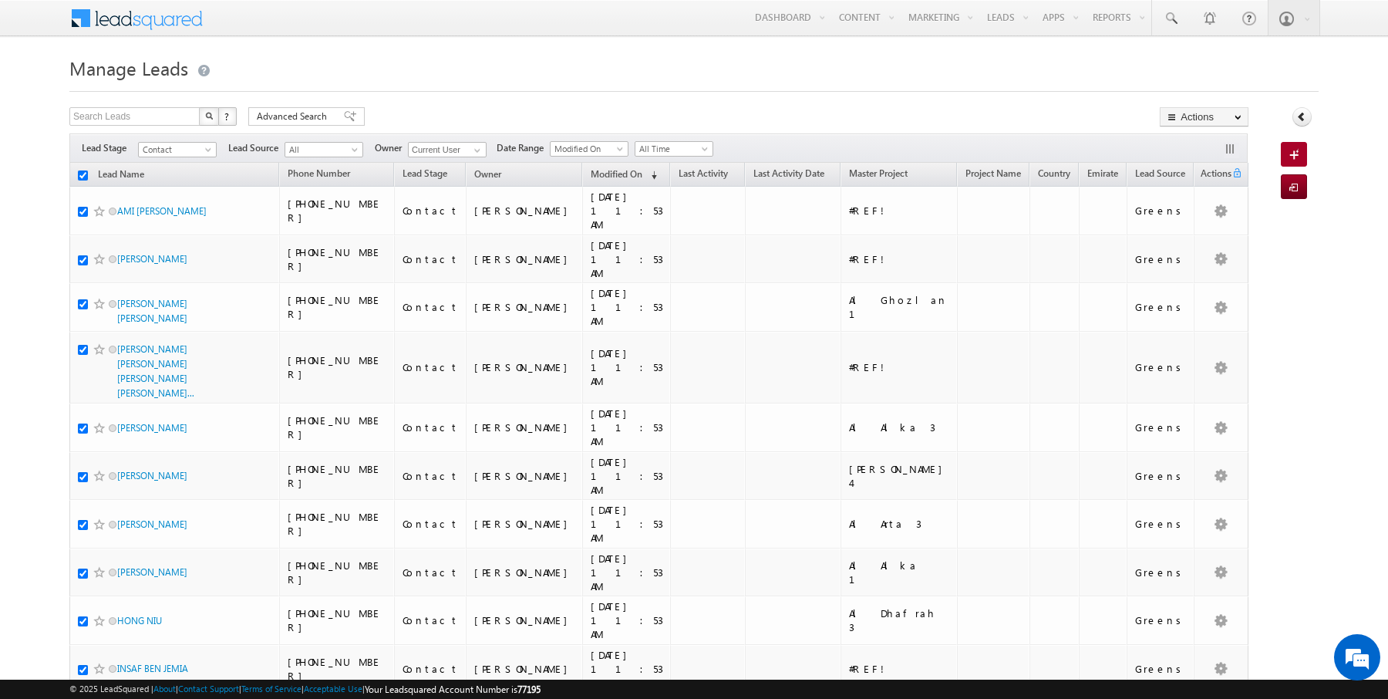
checkbox input "true"
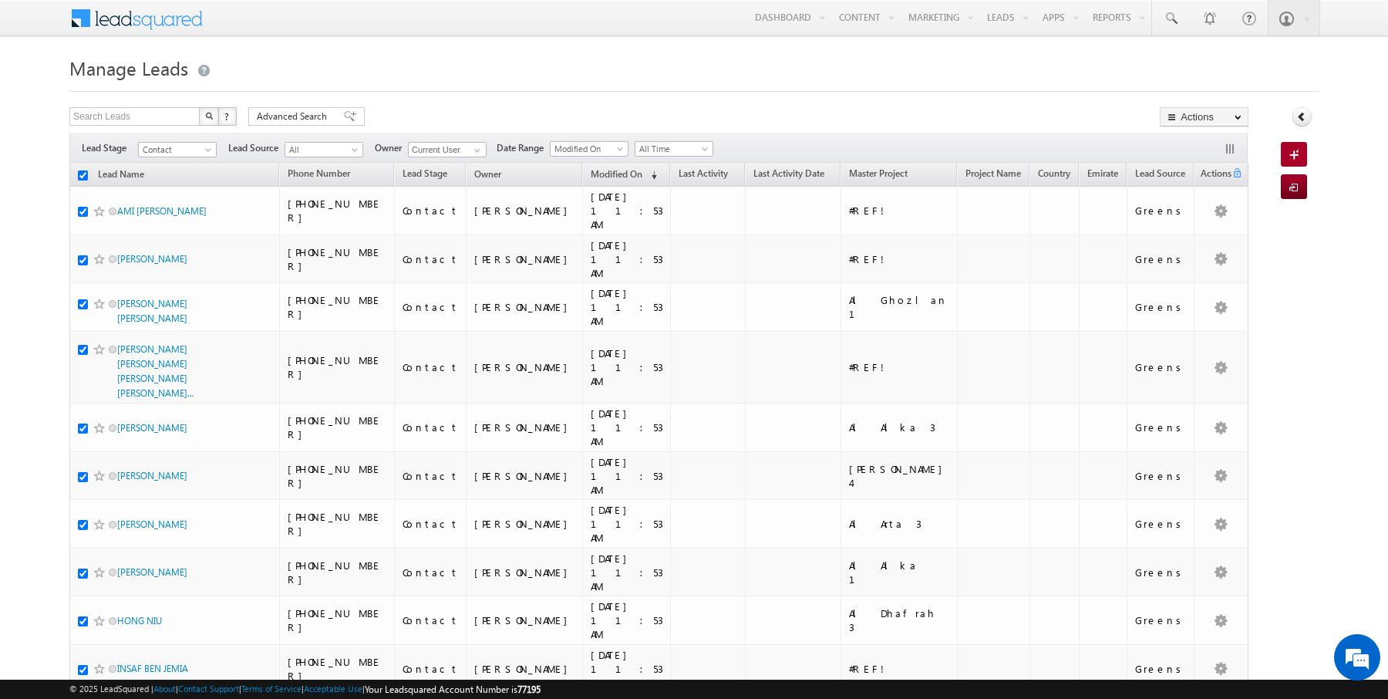
checkbox input "true"
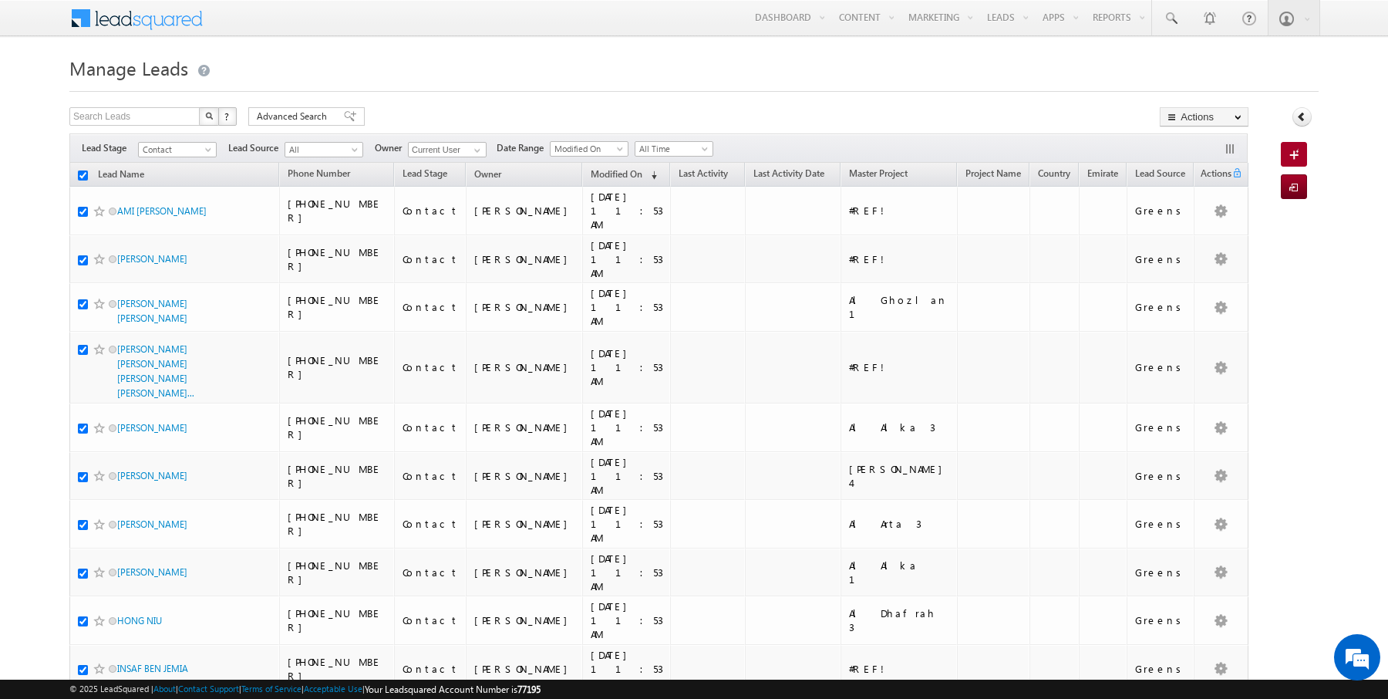
checkbox input "true"
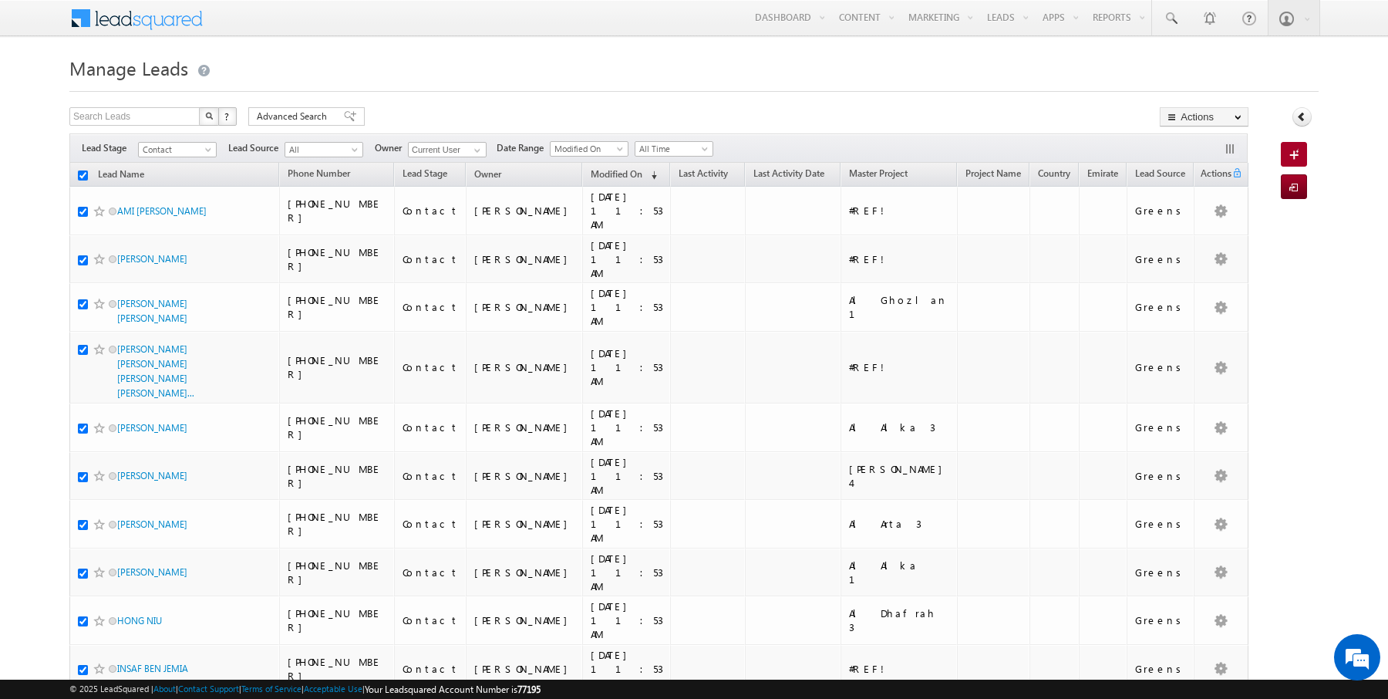
checkbox input "true"
click at [1200, 250] on link "Change Owner" at bounding box center [1203, 250] width 87 height 19
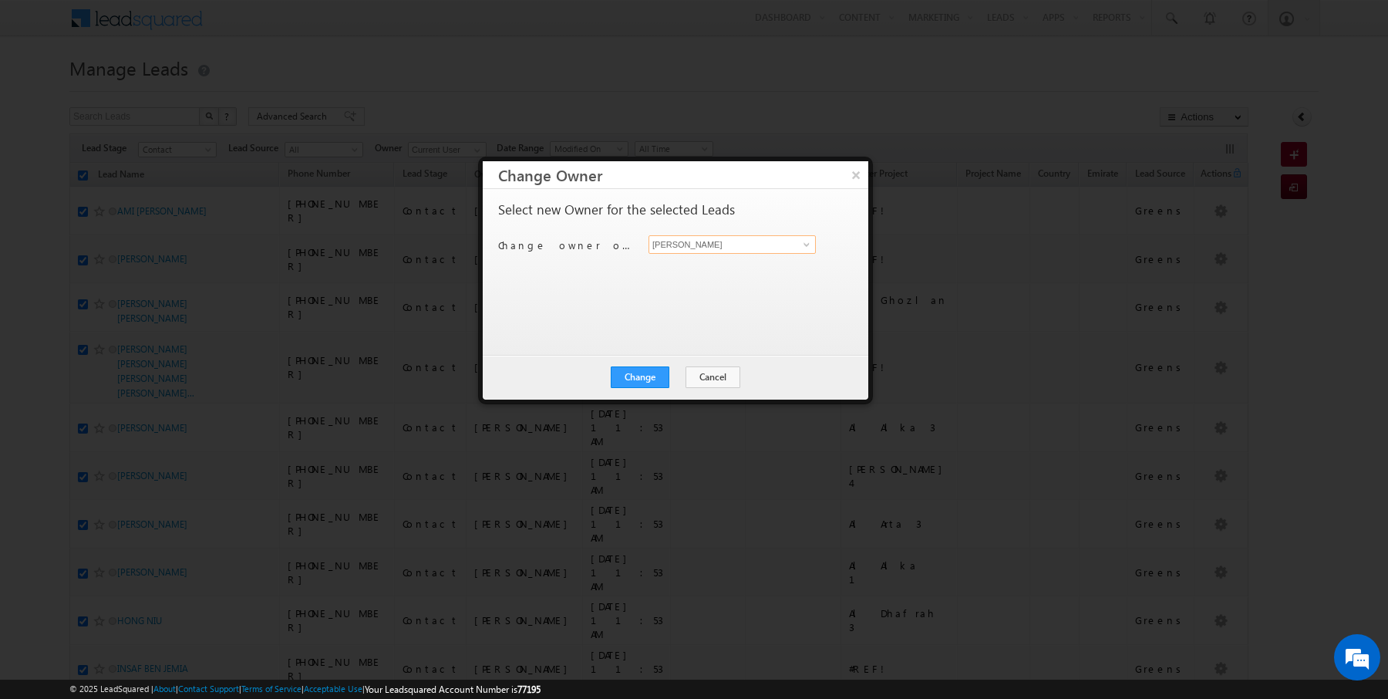
click at [748, 248] on input "[PERSON_NAME]" at bounding box center [731, 244] width 167 height 19
type input "[PERSON_NAME]"
click at [652, 369] on button "Change" at bounding box center [640, 377] width 59 height 22
click at [681, 373] on button "Close" at bounding box center [677, 377] width 49 height 22
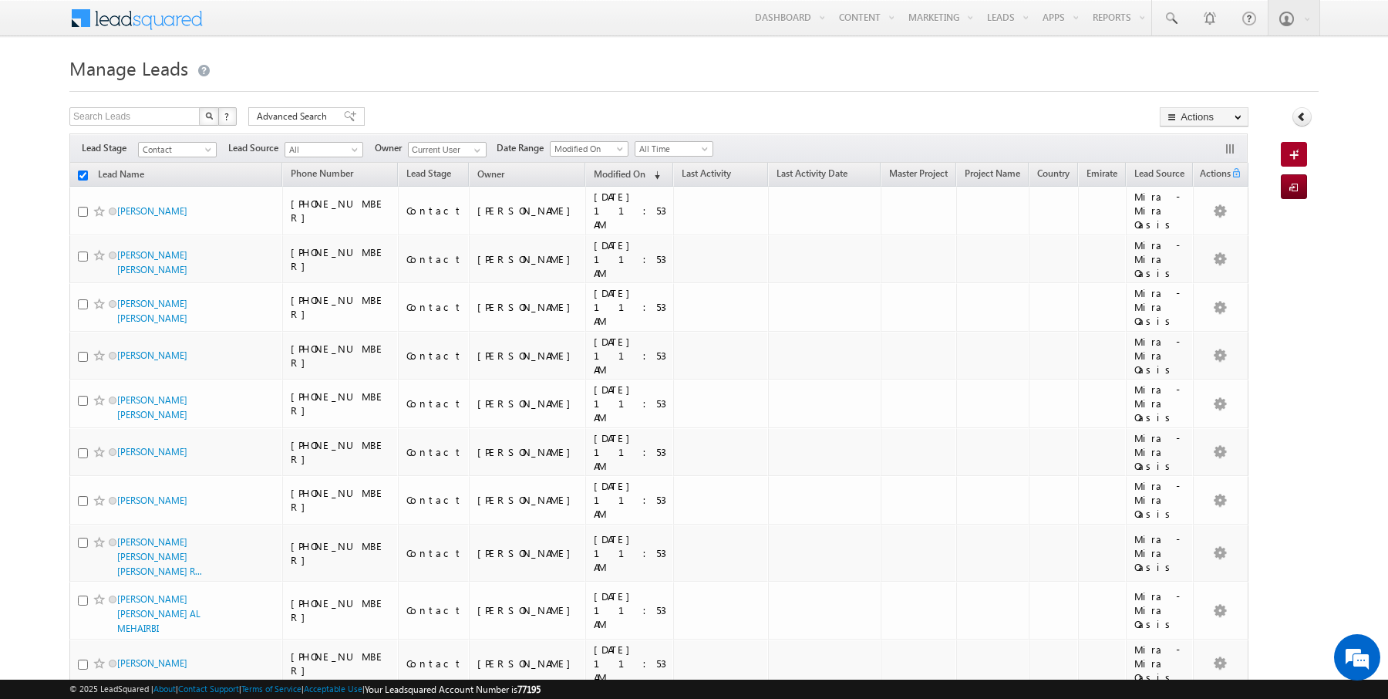
checkbox input "false"
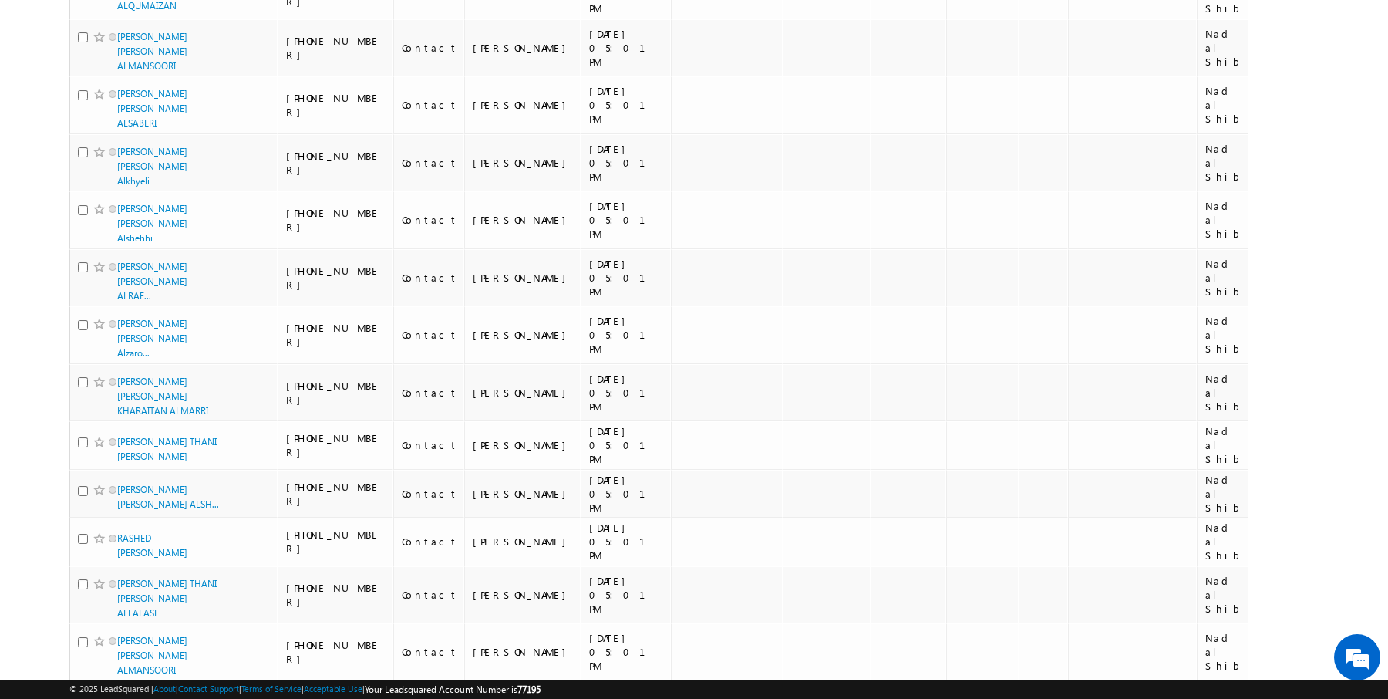
scroll to position [1687, 0]
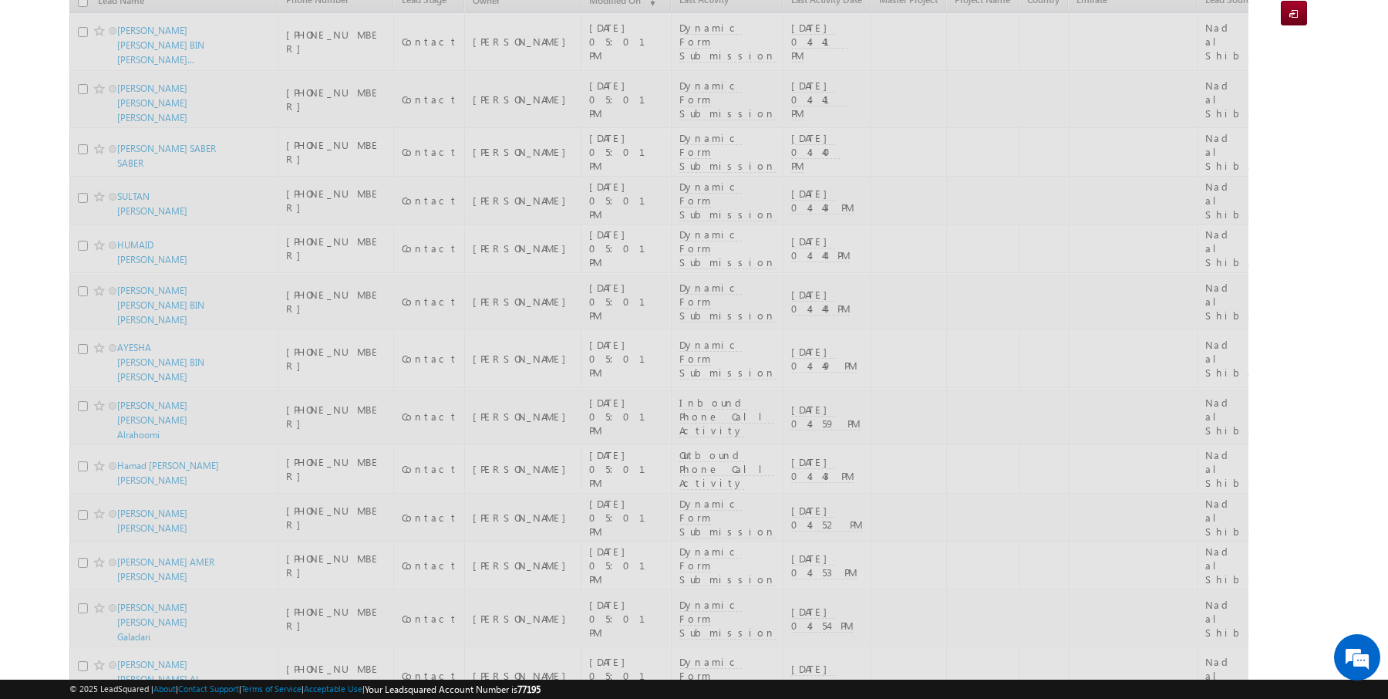
scroll to position [0, 0]
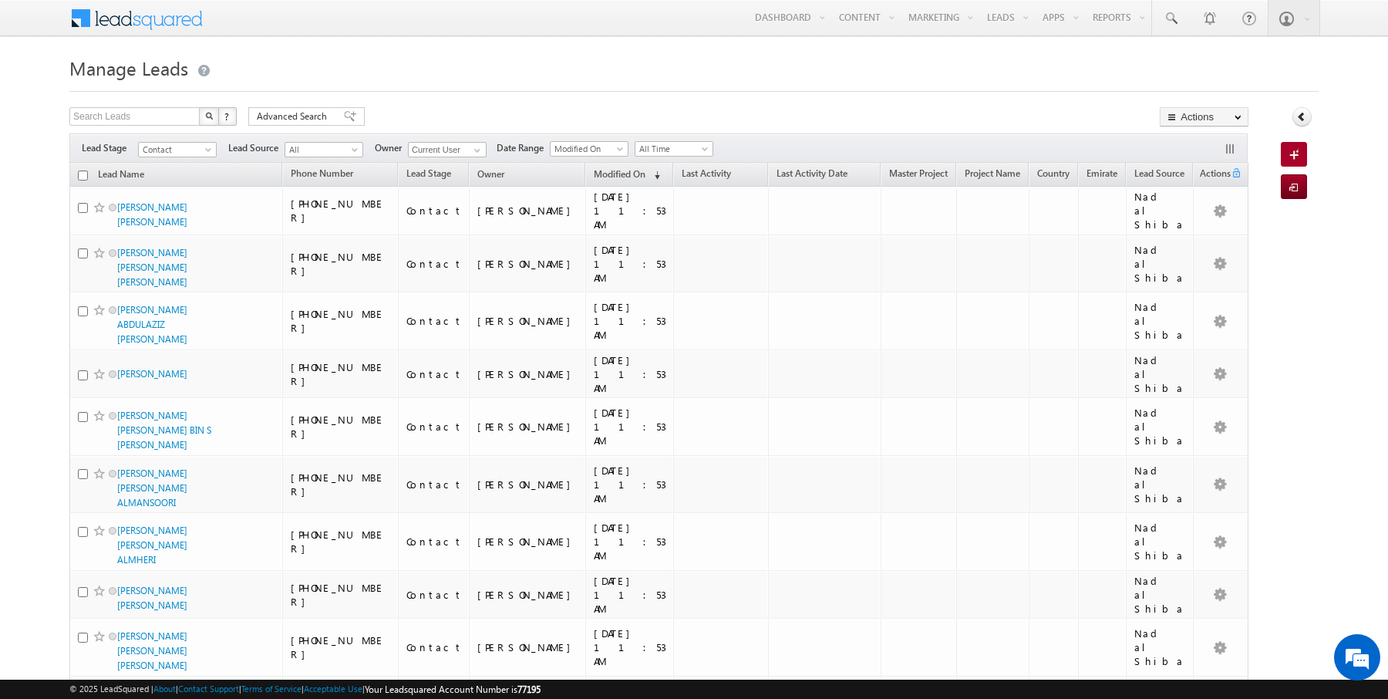
click at [82, 173] on input "checkbox" at bounding box center [83, 175] width 10 height 10
checkbox input "true"
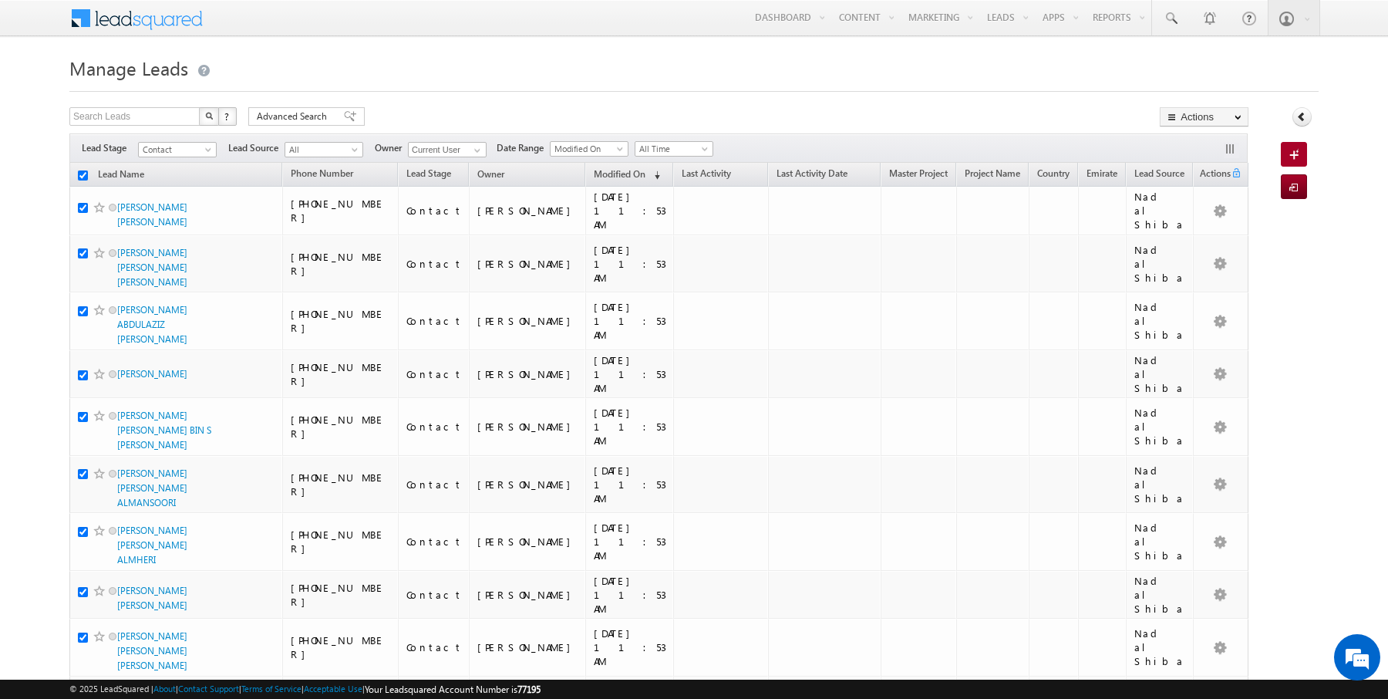
checkbox input "true"
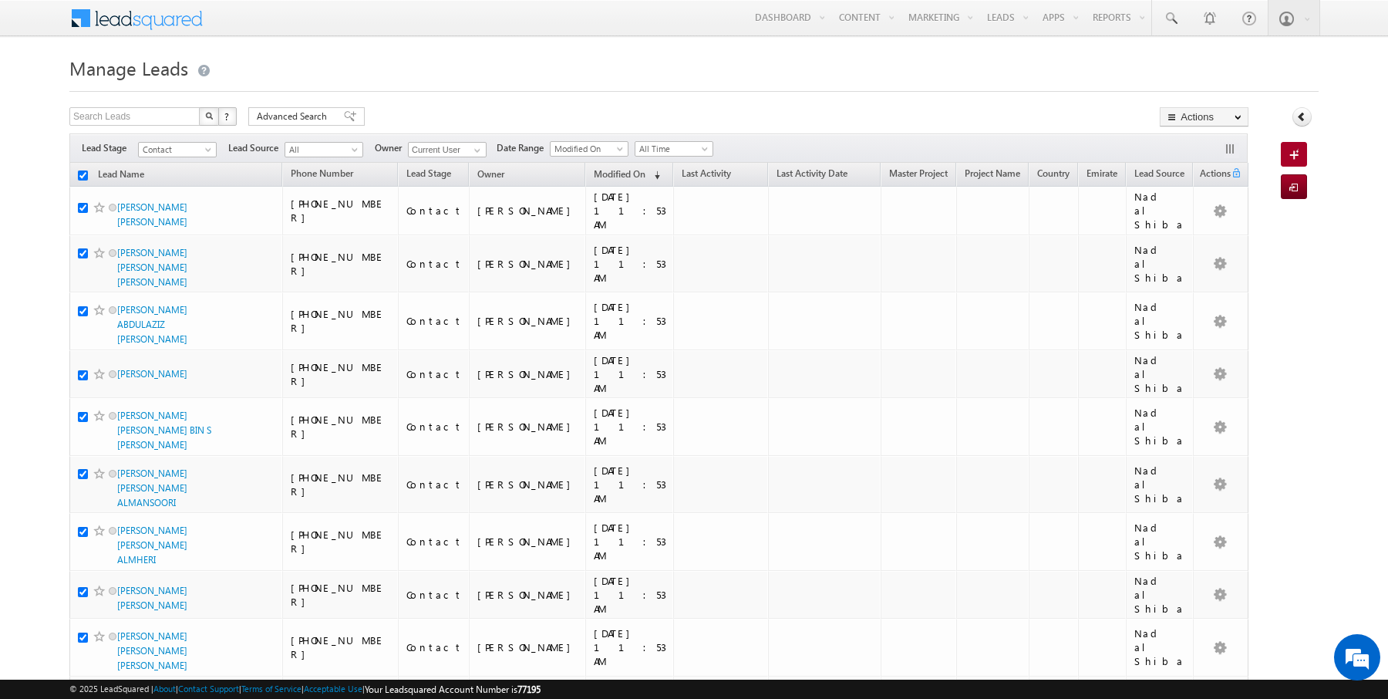
checkbox input "true"
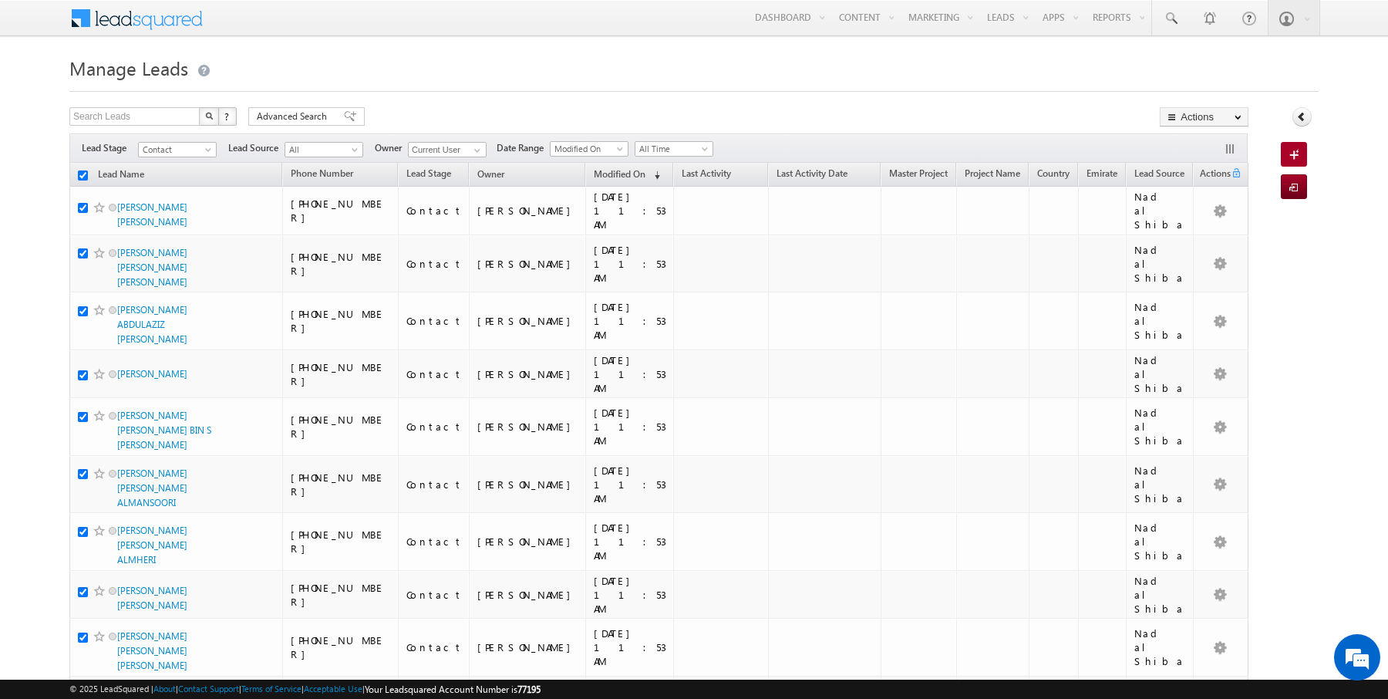
checkbox input "true"
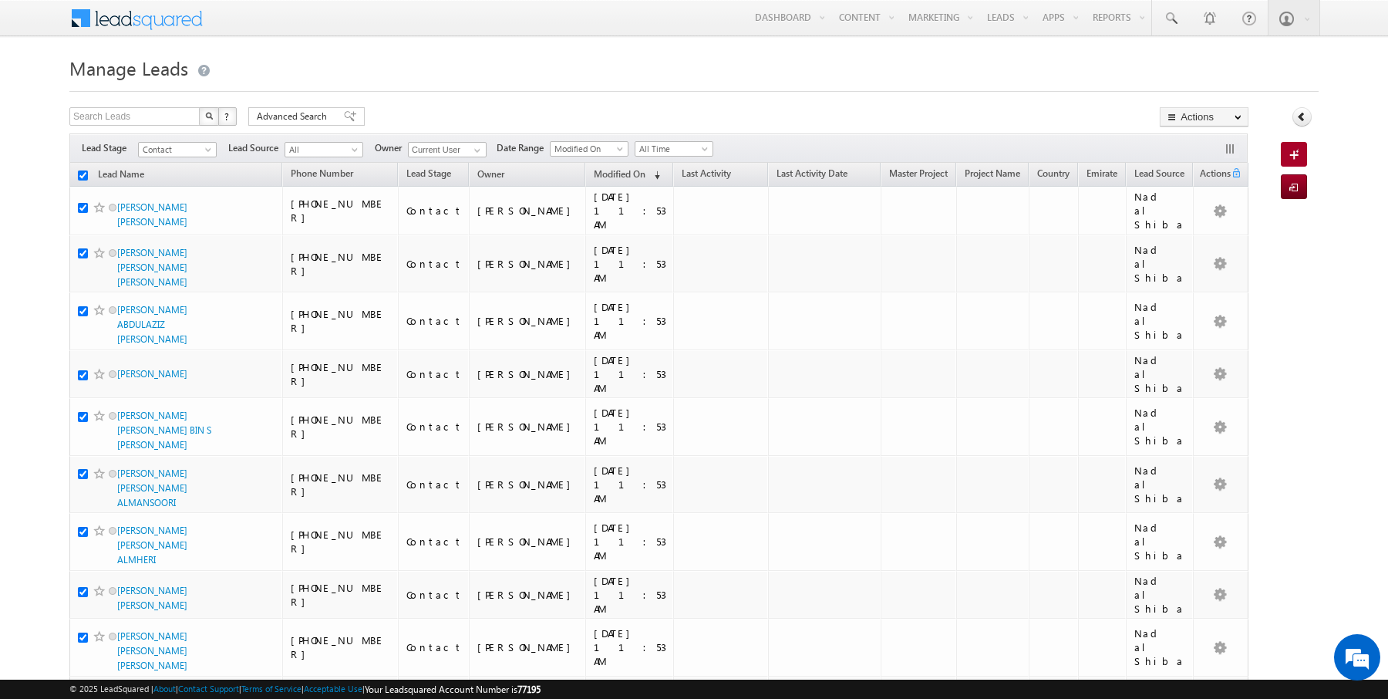
checkbox input "true"
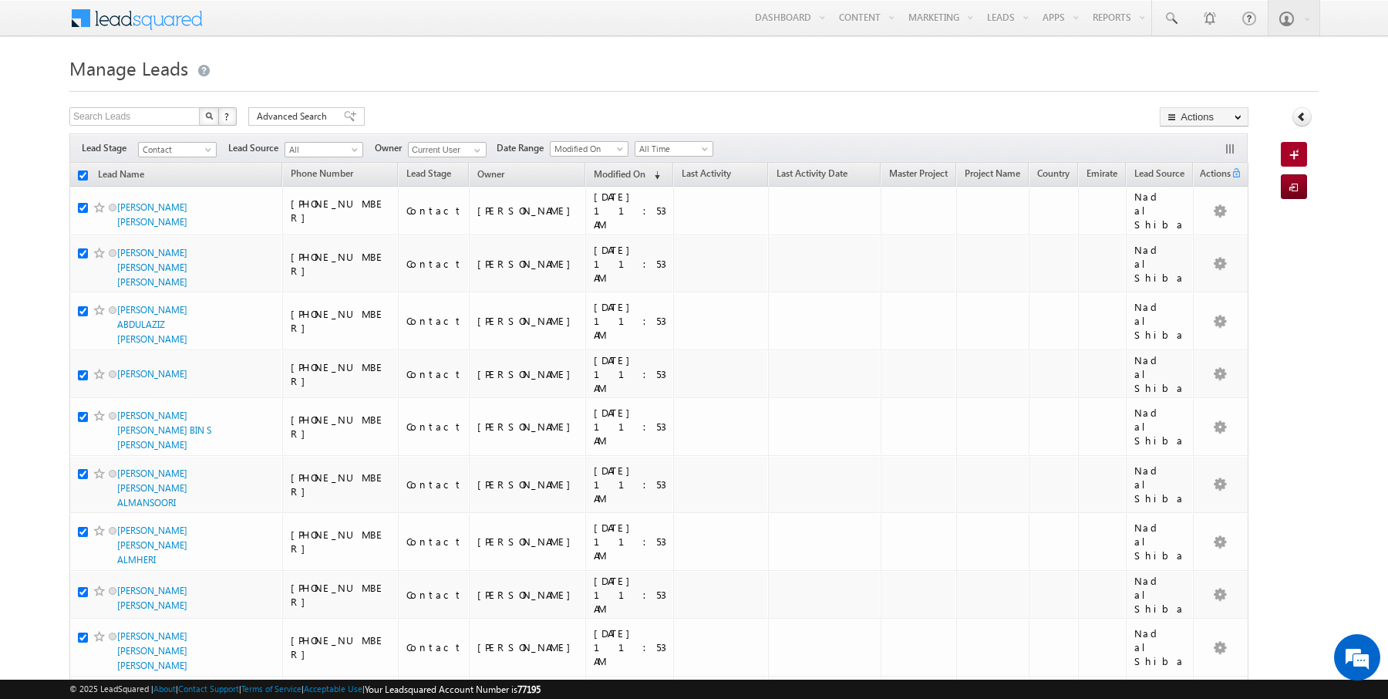
checkbox input "true"
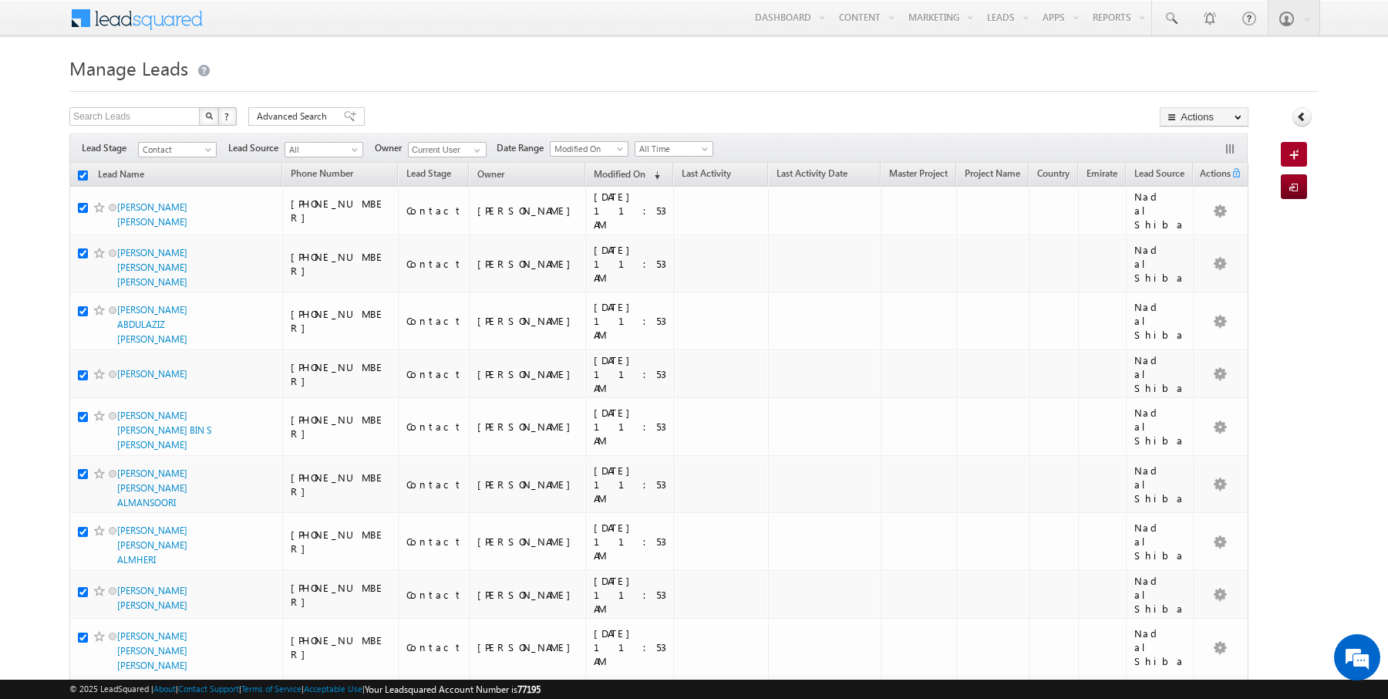
checkbox input "true"
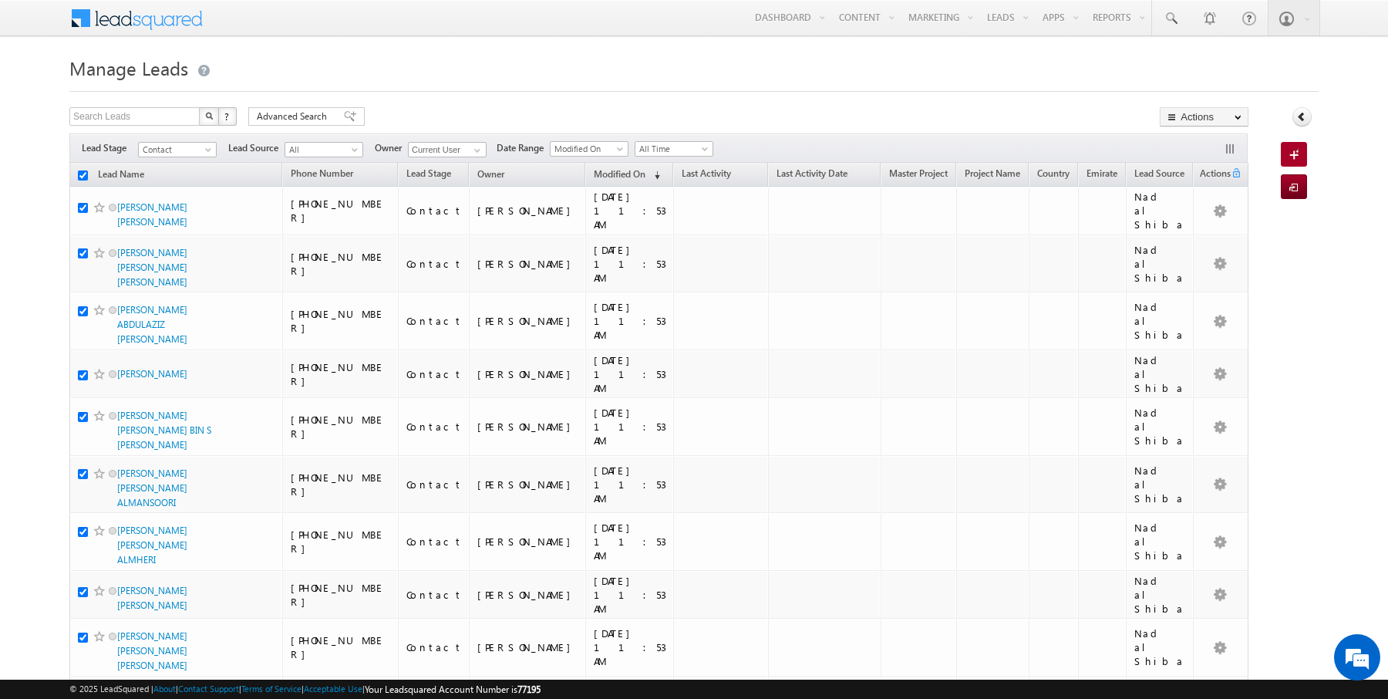
checkbox input "true"
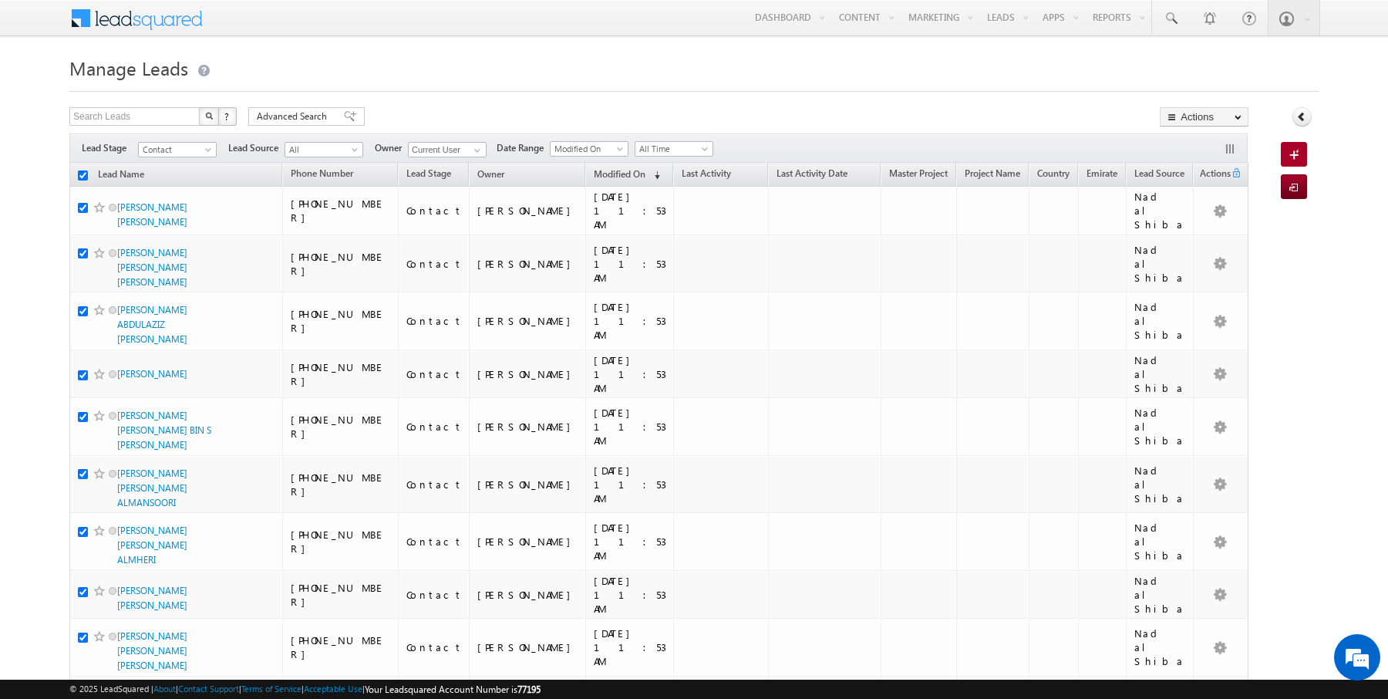
checkbox input "true"
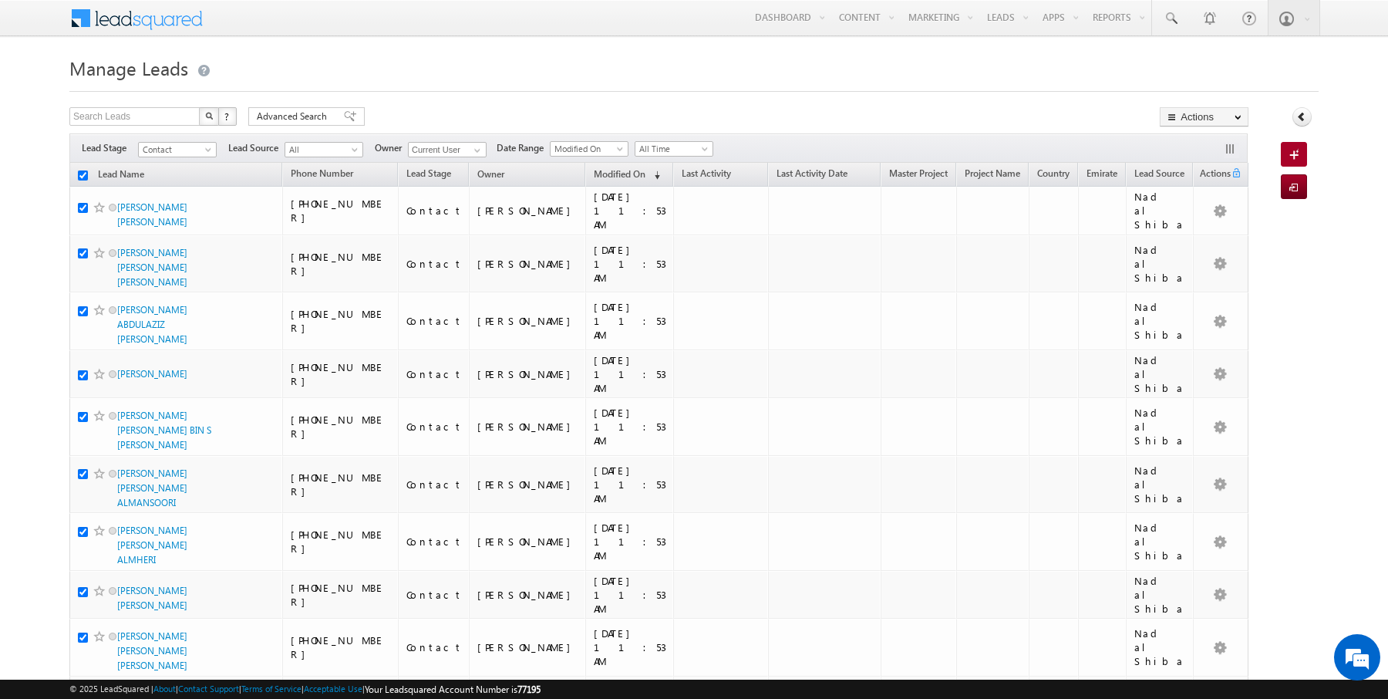
checkbox input "true"
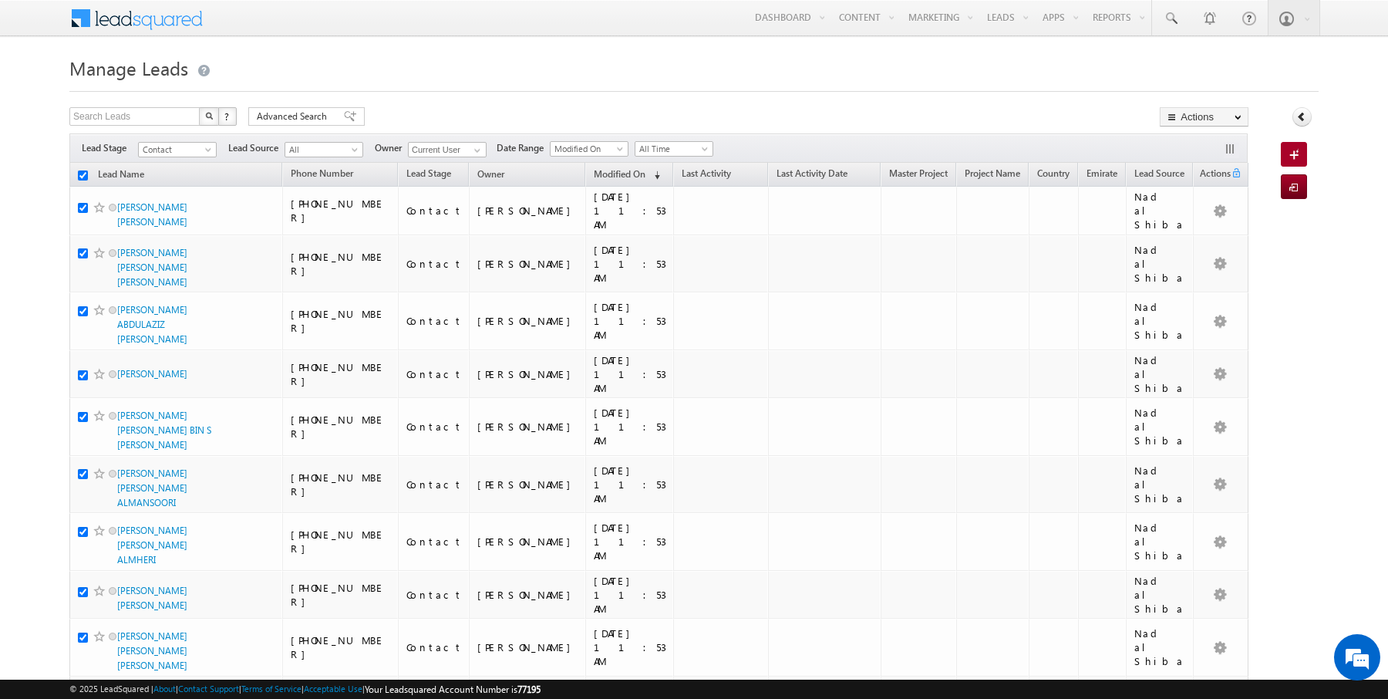
checkbox input "true"
click at [1206, 250] on link "Change Owner" at bounding box center [1203, 250] width 87 height 19
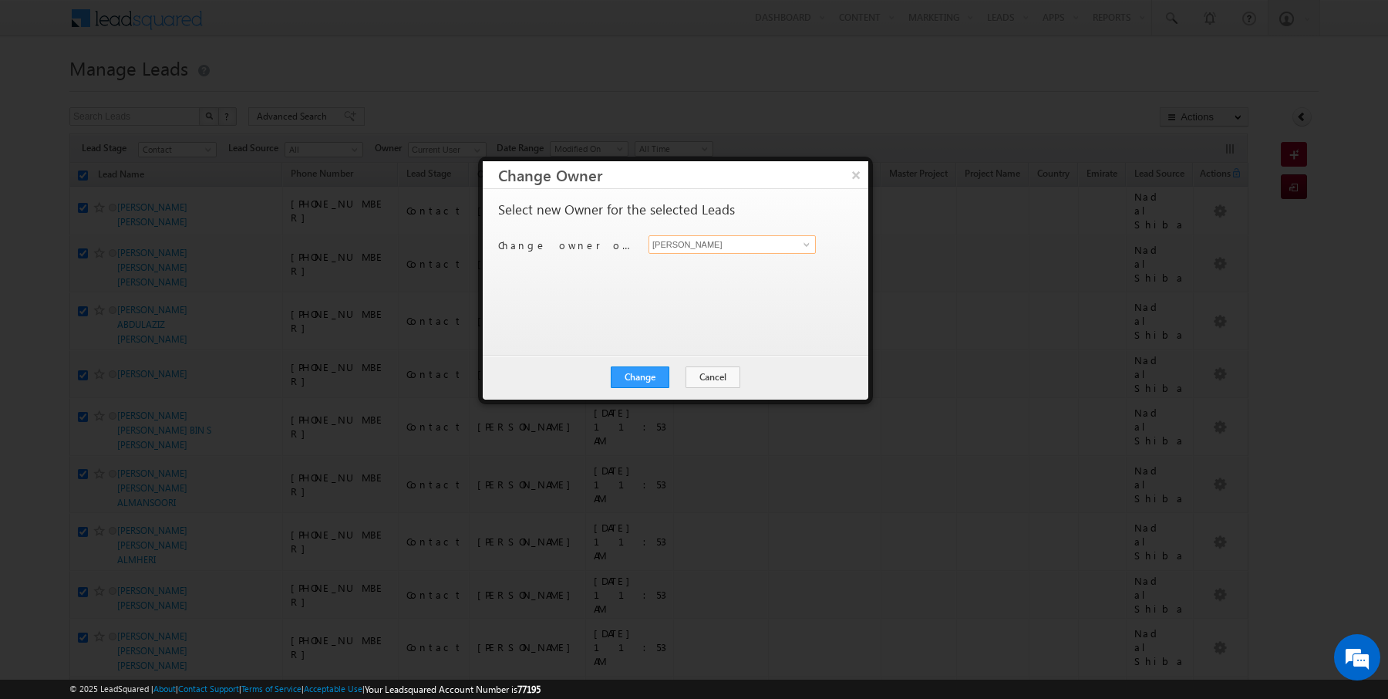
click at [768, 241] on input "[PERSON_NAME]" at bounding box center [731, 244] width 167 height 19
type input "[PERSON_NAME]"
click at [650, 379] on button "Change" at bounding box center [640, 377] width 59 height 22
click at [675, 379] on button "Close" at bounding box center [677, 377] width 49 height 22
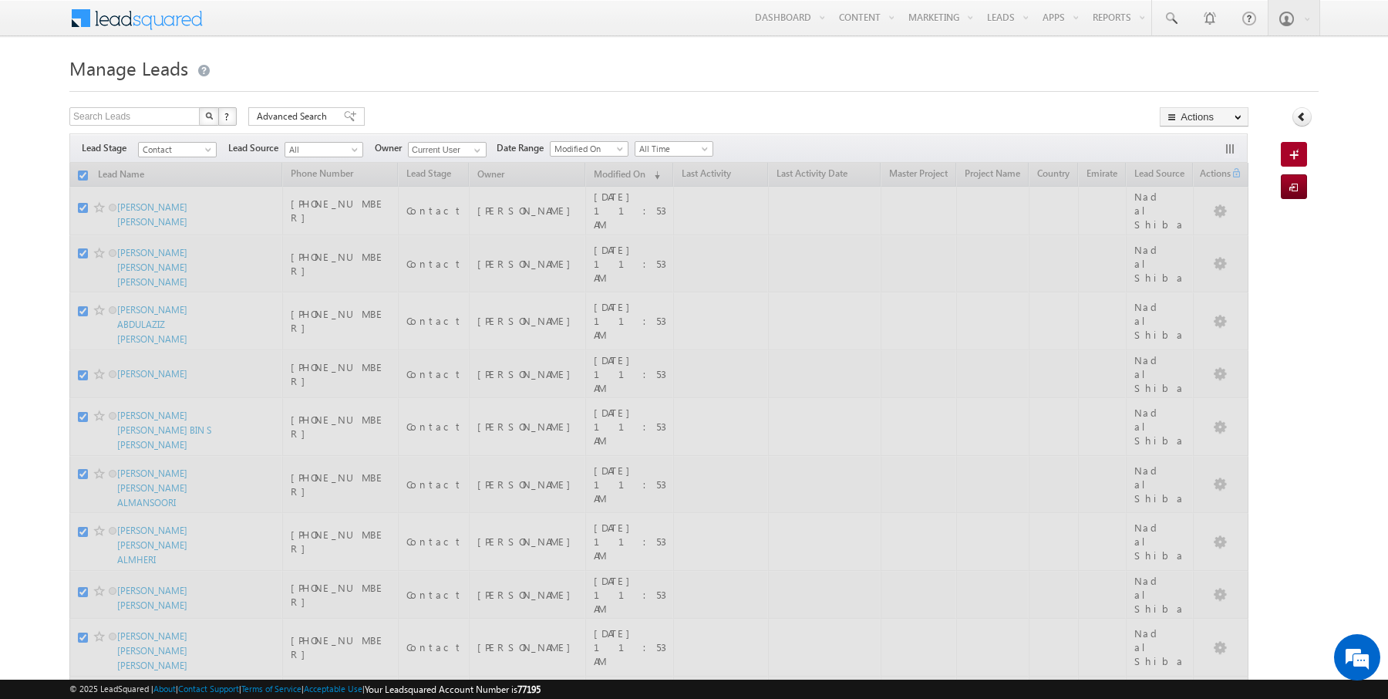
checkbox input "false"
